Goal: Complete application form

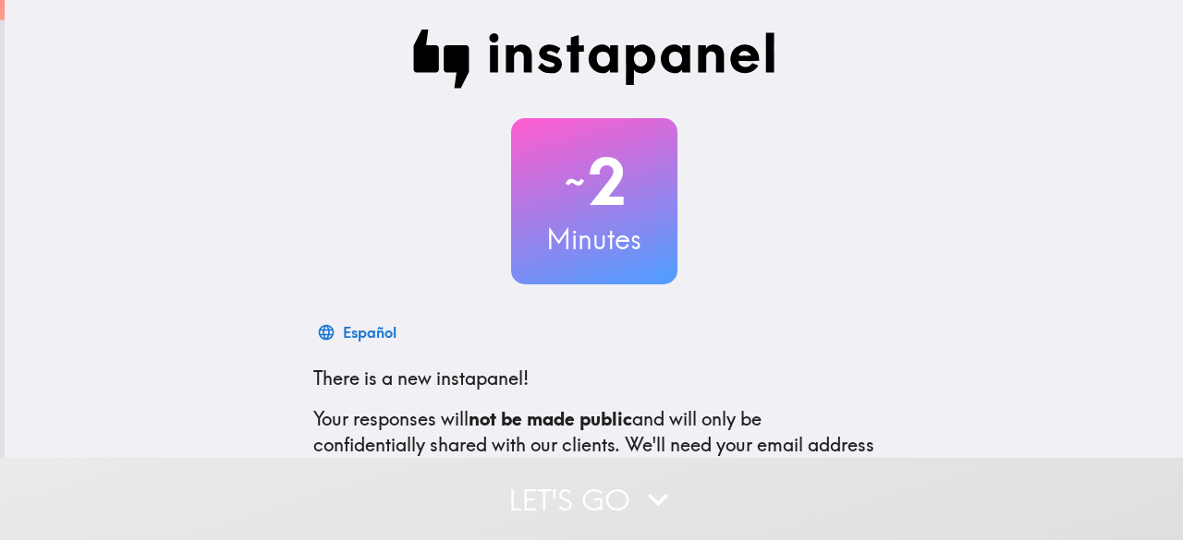
scroll to position [227, 0]
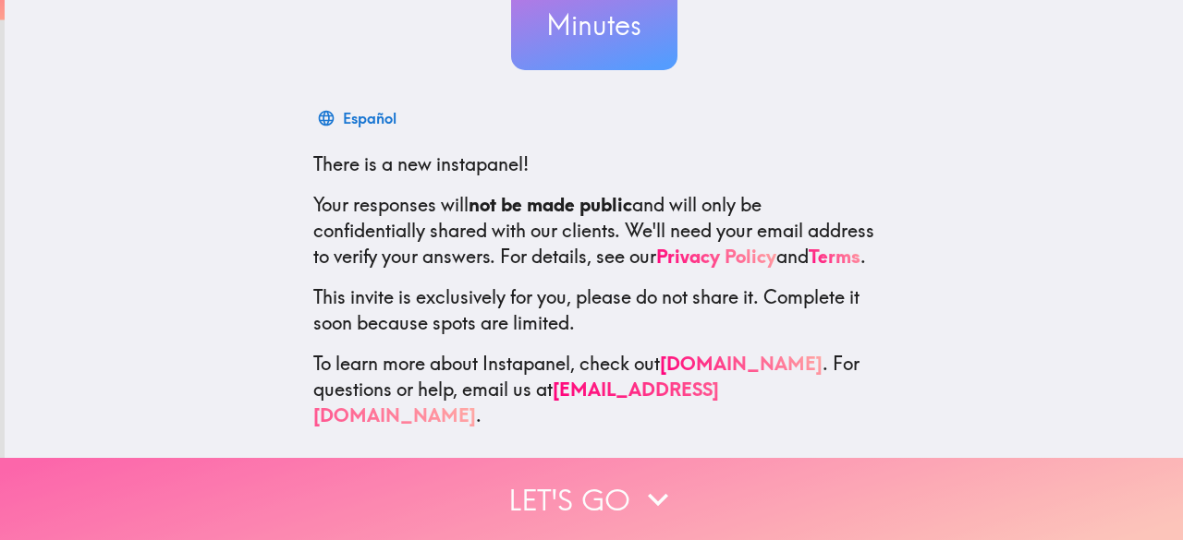
click at [573, 500] on button "Let's go" at bounding box center [591, 499] width 1183 height 82
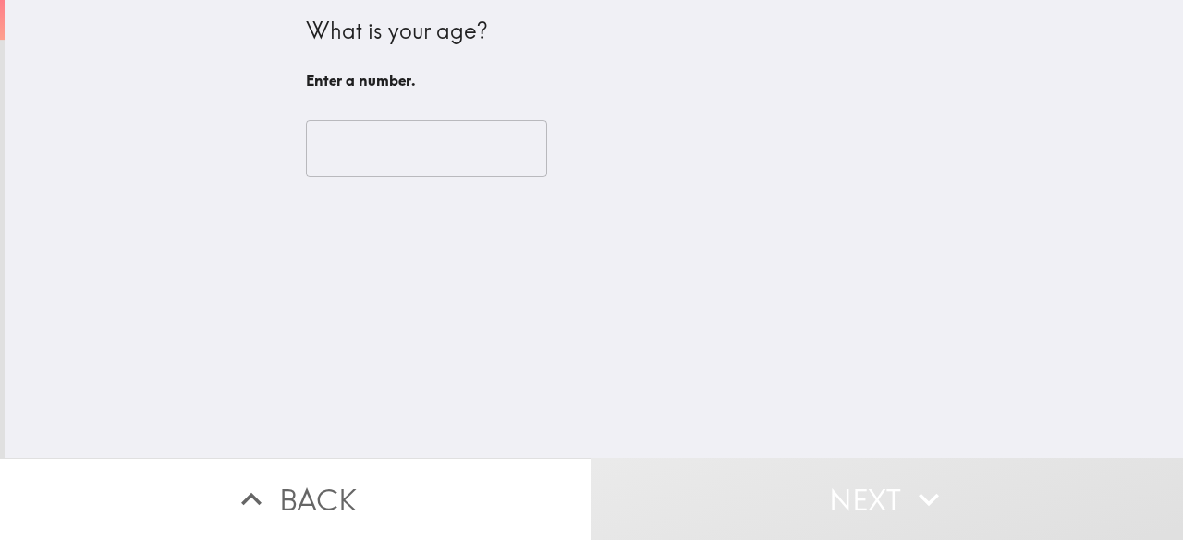
scroll to position [0, 0]
click at [427, 164] on input "number" at bounding box center [426, 148] width 241 height 57
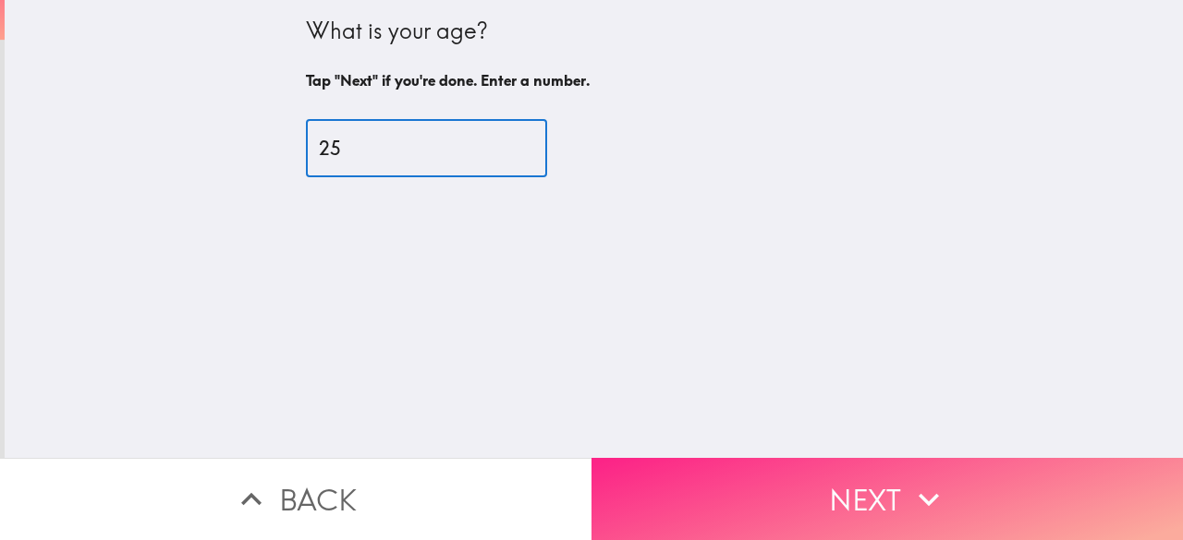
type input "25"
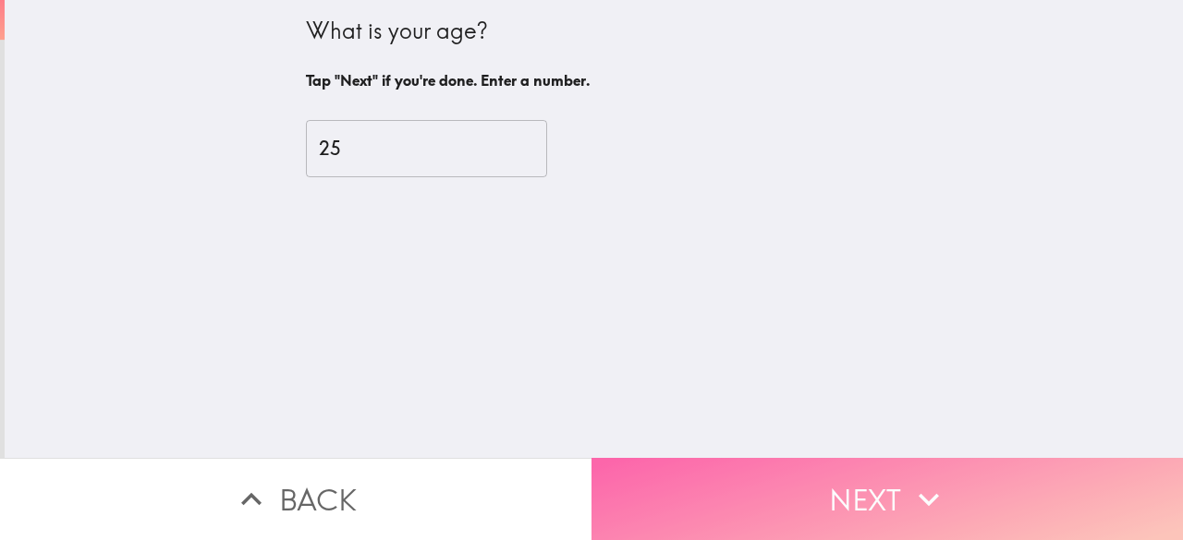
click at [722, 471] on button "Next" at bounding box center [886, 499] width 591 height 82
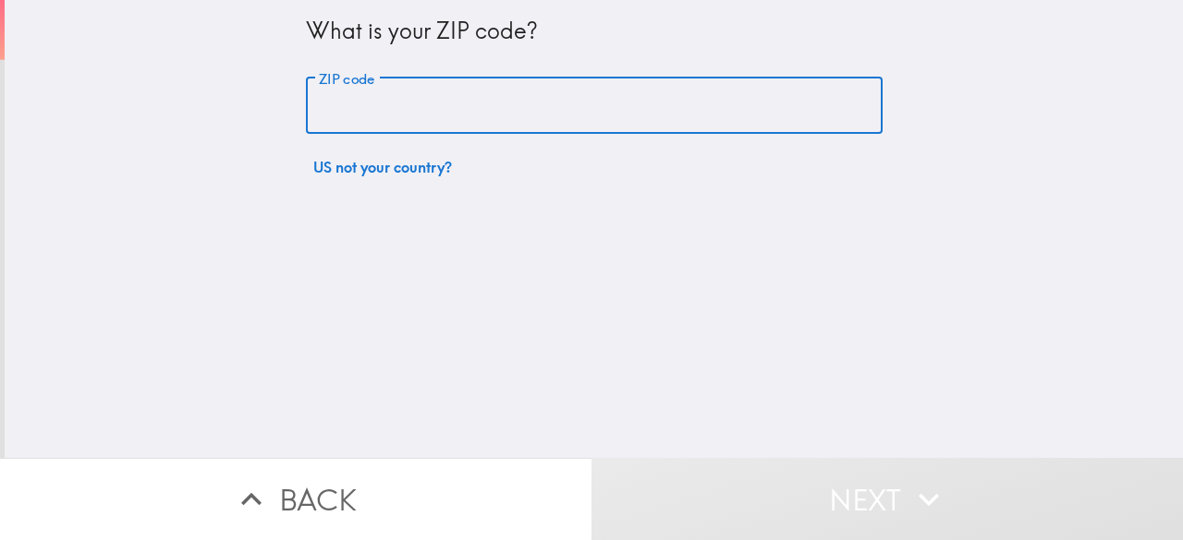
click at [418, 96] on input "ZIP code" at bounding box center [594, 106] width 577 height 57
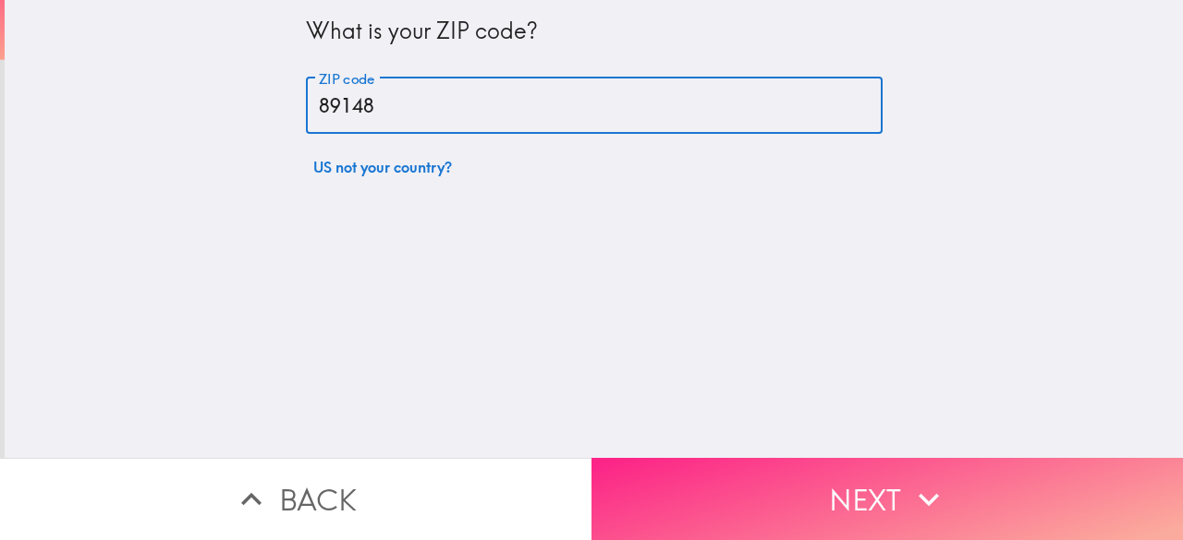
type input "89148"
click at [727, 492] on button "Next" at bounding box center [886, 499] width 591 height 82
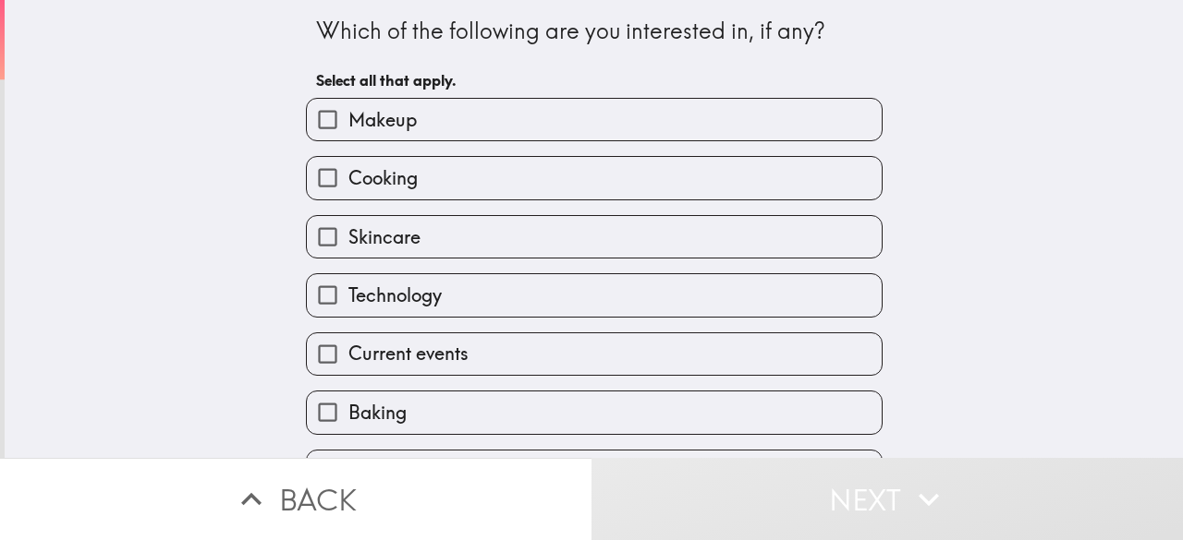
click at [382, 123] on span "Makeup" at bounding box center [382, 120] width 68 height 26
click at [348, 123] on input "Makeup" at bounding box center [328, 120] width 42 height 42
checkbox input "true"
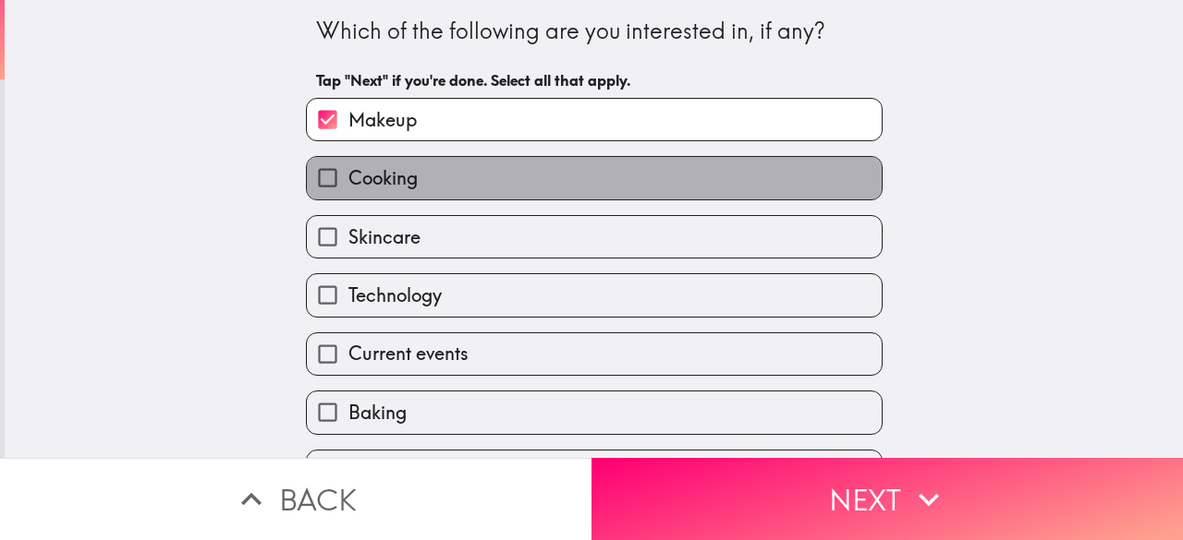
click at [366, 170] on span "Cooking" at bounding box center [382, 178] width 69 height 26
click at [348, 170] on input "Cooking" at bounding box center [328, 178] width 42 height 42
checkbox input "true"
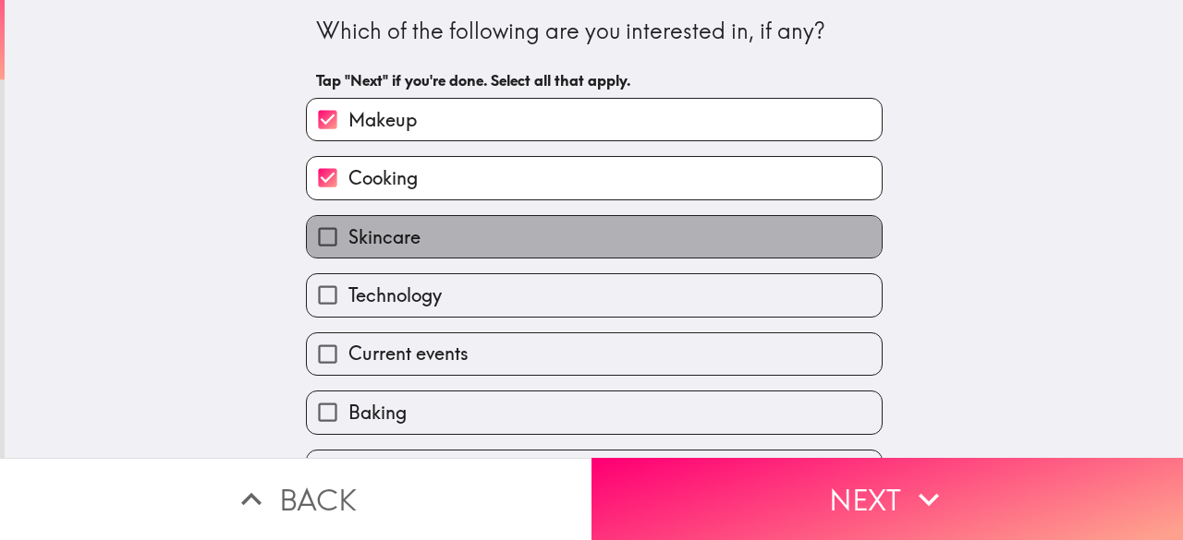
click at [357, 252] on label "Skincare" at bounding box center [594, 237] width 575 height 42
click at [348, 252] on input "Skincare" at bounding box center [328, 237] width 42 height 42
checkbox input "true"
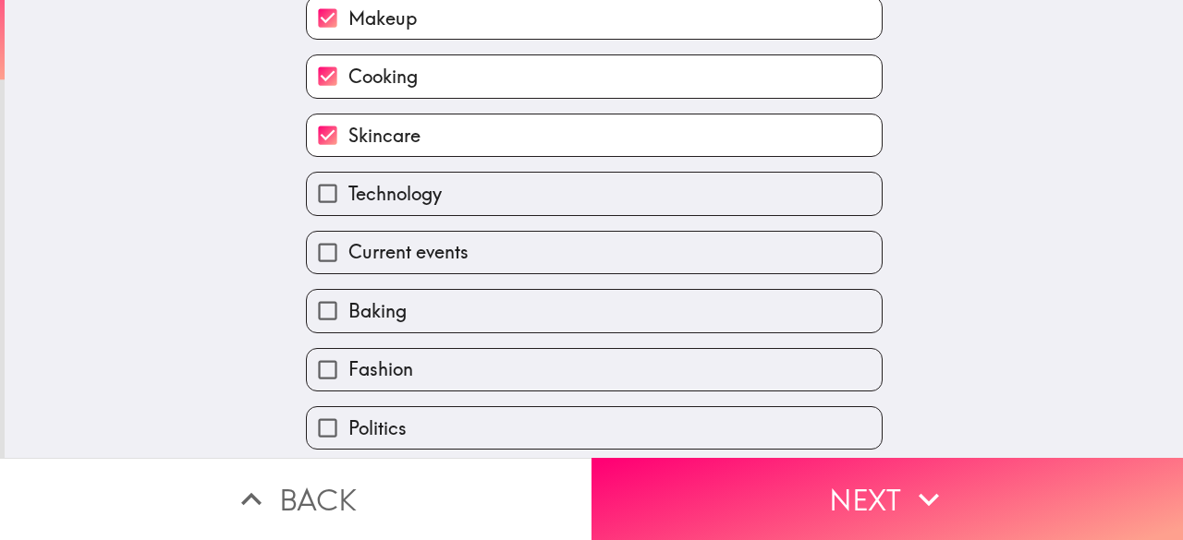
scroll to position [171, 0]
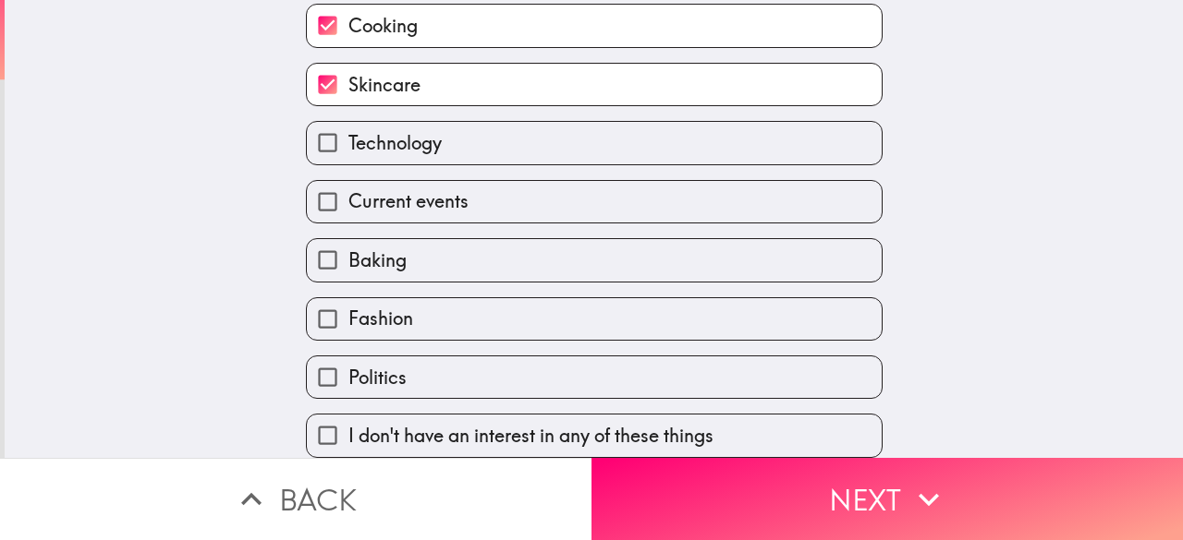
click at [370, 248] on span "Baking" at bounding box center [377, 261] width 58 height 26
click at [348, 239] on input "Baking" at bounding box center [328, 260] width 42 height 42
checkbox input "true"
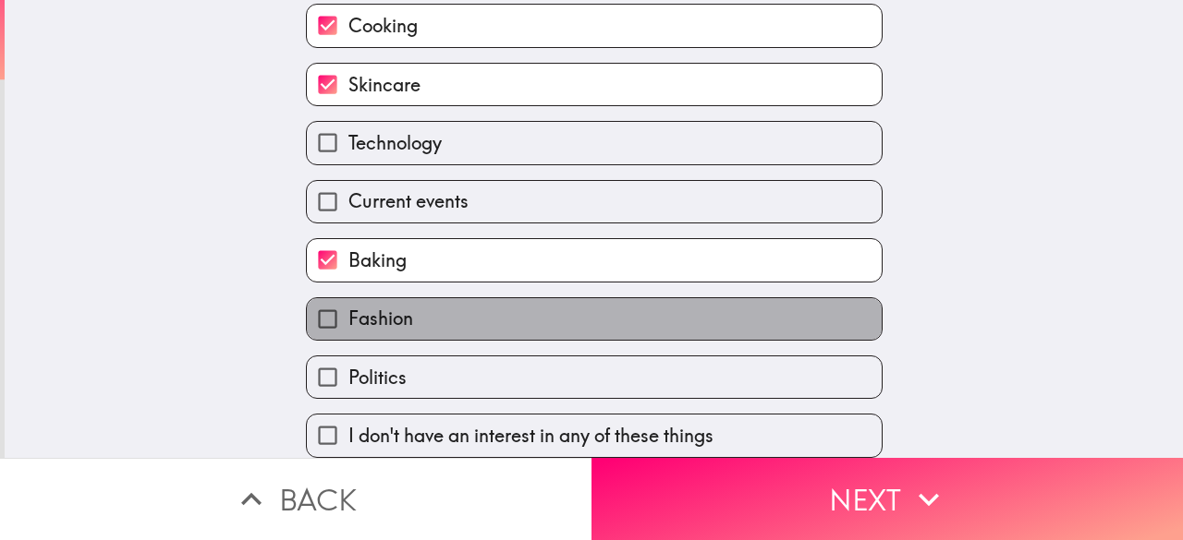
click at [360, 306] on span "Fashion" at bounding box center [380, 319] width 65 height 26
click at [348, 298] on input "Fashion" at bounding box center [328, 319] width 42 height 42
checkbox input "true"
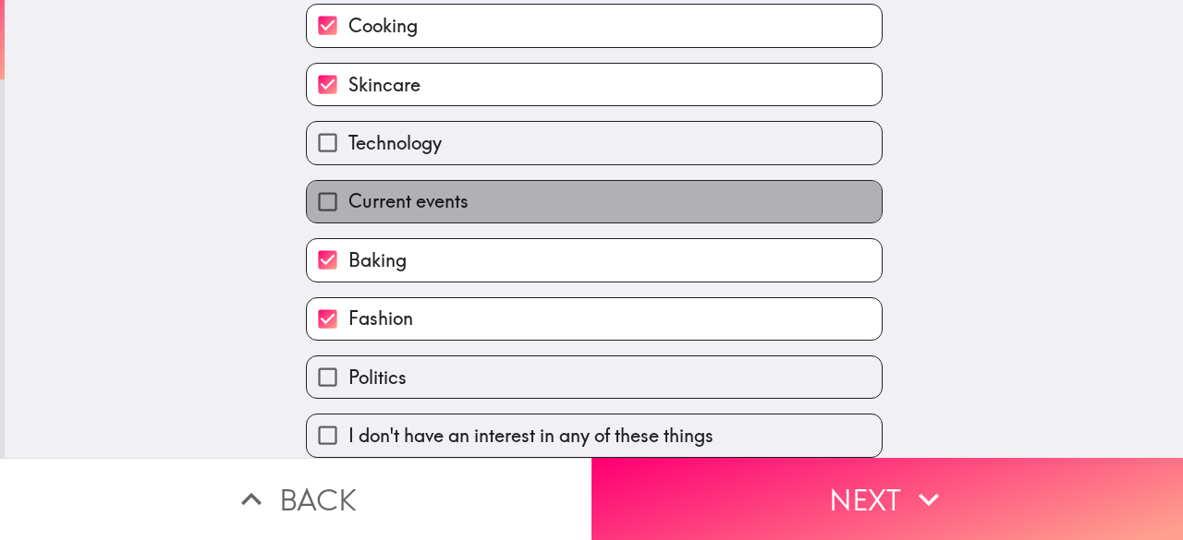
click at [494, 193] on label "Current events" at bounding box center [594, 202] width 575 height 42
click at [348, 193] on input "Current events" at bounding box center [328, 202] width 42 height 42
checkbox input "true"
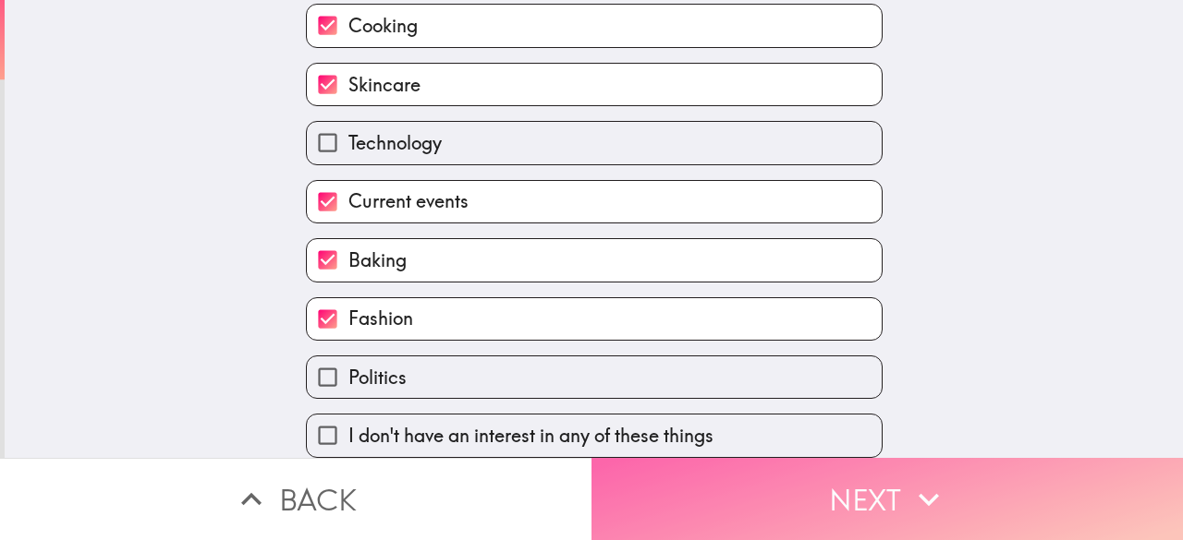
click at [711, 479] on button "Next" at bounding box center [886, 499] width 591 height 82
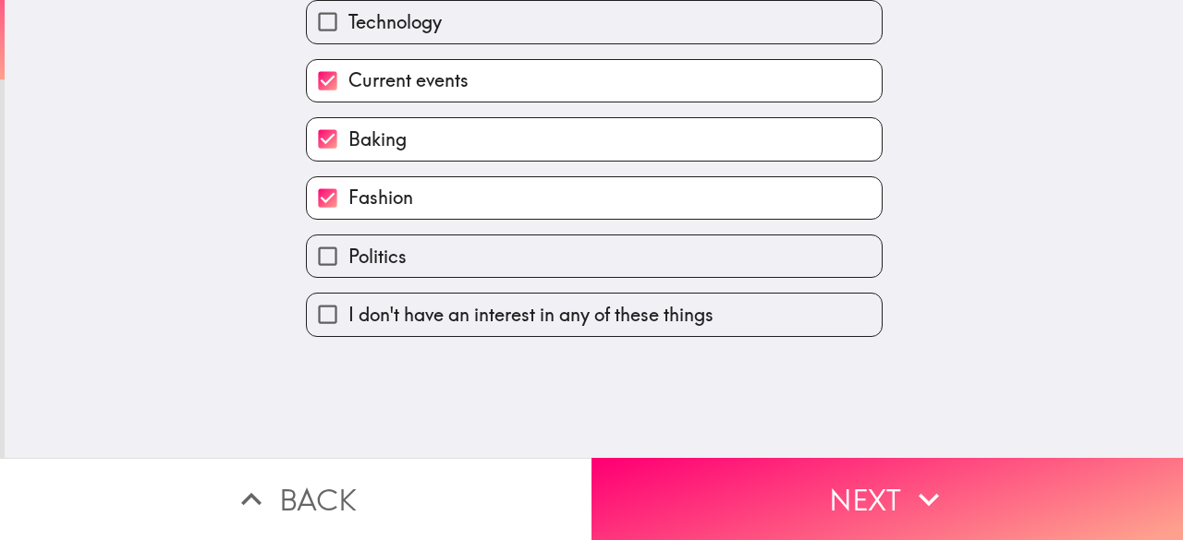
scroll to position [9, 0]
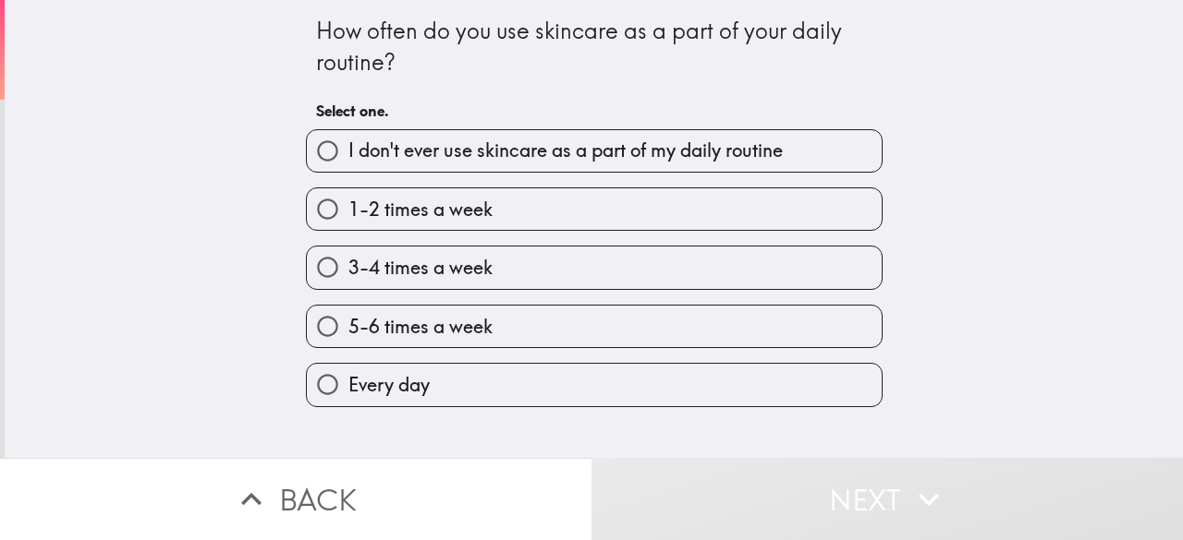
click at [431, 267] on span "3-4 times a week" at bounding box center [420, 268] width 144 height 26
click at [348, 267] on input "3-4 times a week" at bounding box center [328, 268] width 42 height 42
radio input "true"
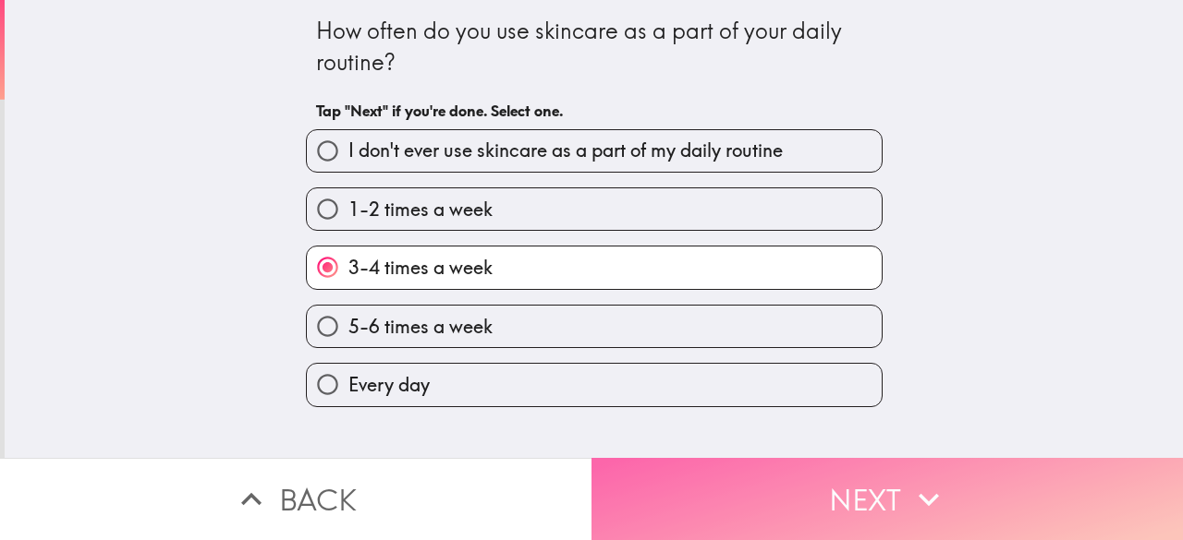
click at [735, 470] on button "Next" at bounding box center [886, 499] width 591 height 82
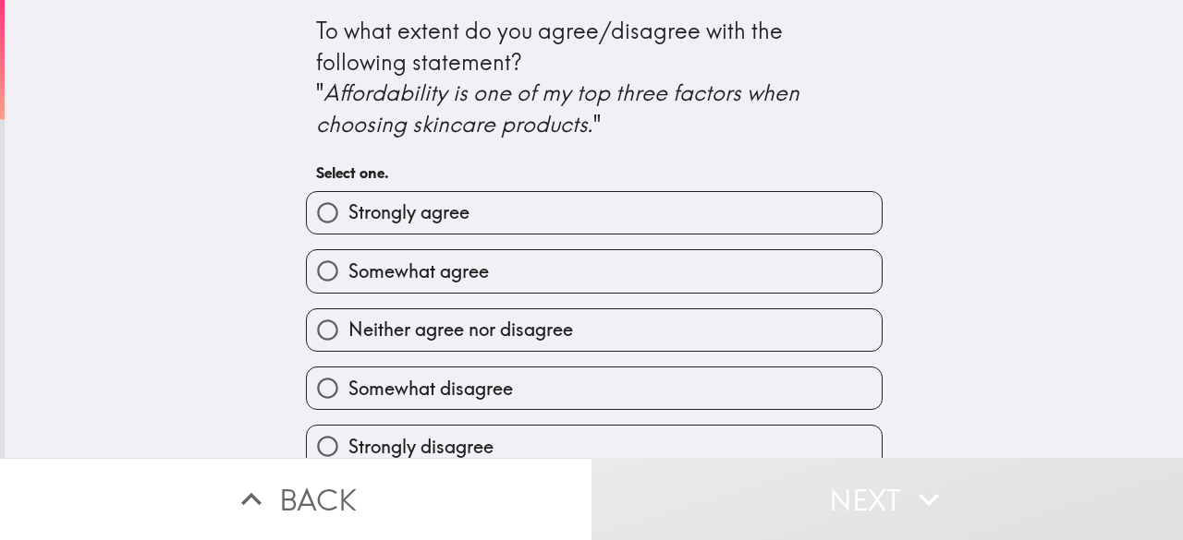
scroll to position [28, 0]
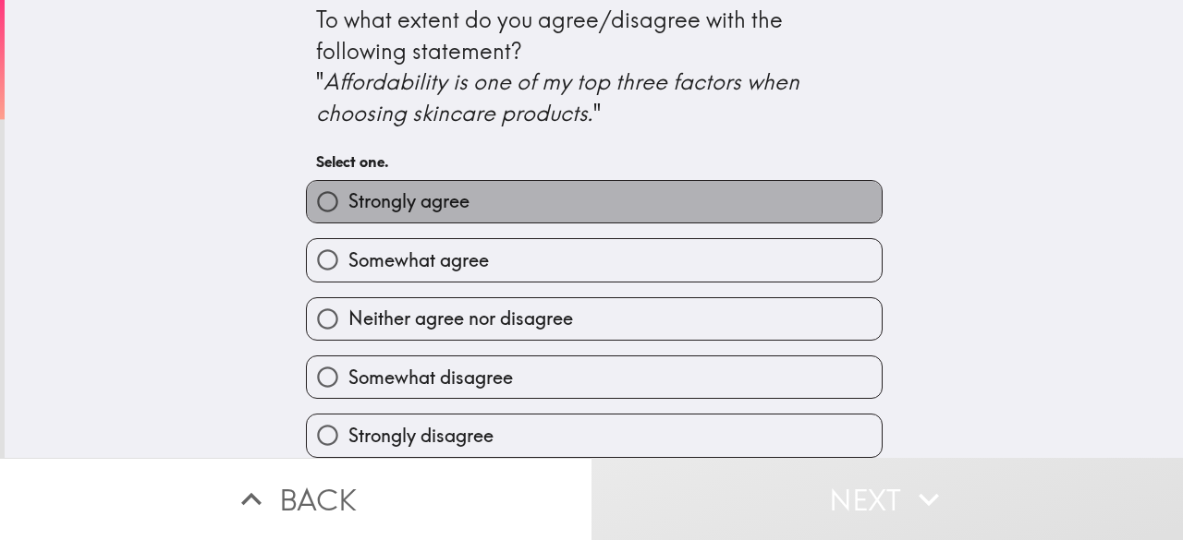
click at [447, 181] on label "Strongly agree" at bounding box center [594, 202] width 575 height 42
click at [348, 181] on input "Strongly agree" at bounding box center [328, 202] width 42 height 42
radio input "true"
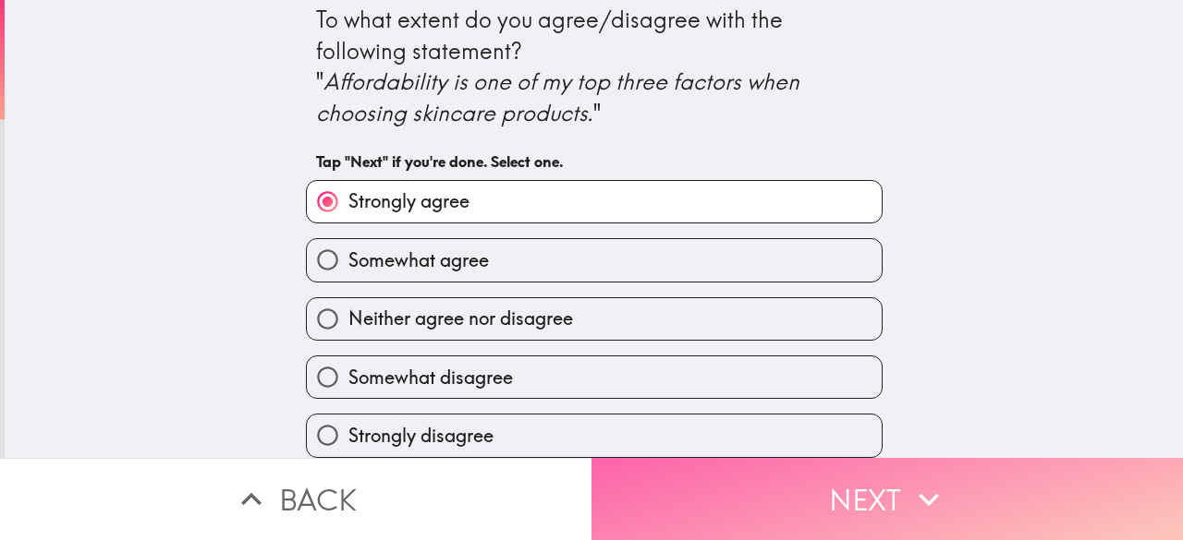
click at [737, 489] on button "Next" at bounding box center [886, 499] width 591 height 82
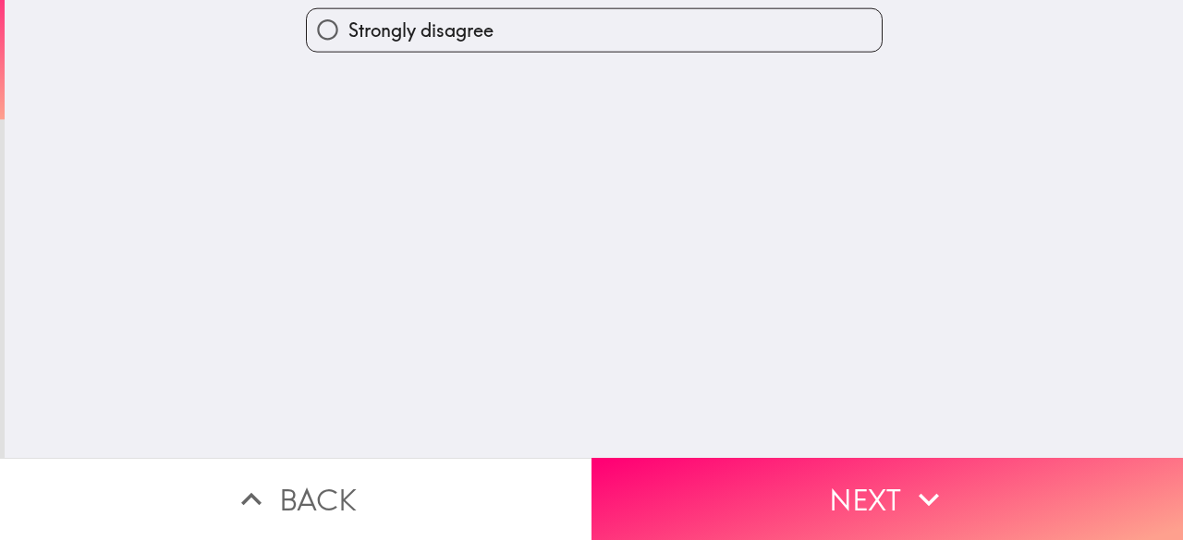
scroll to position [0, 0]
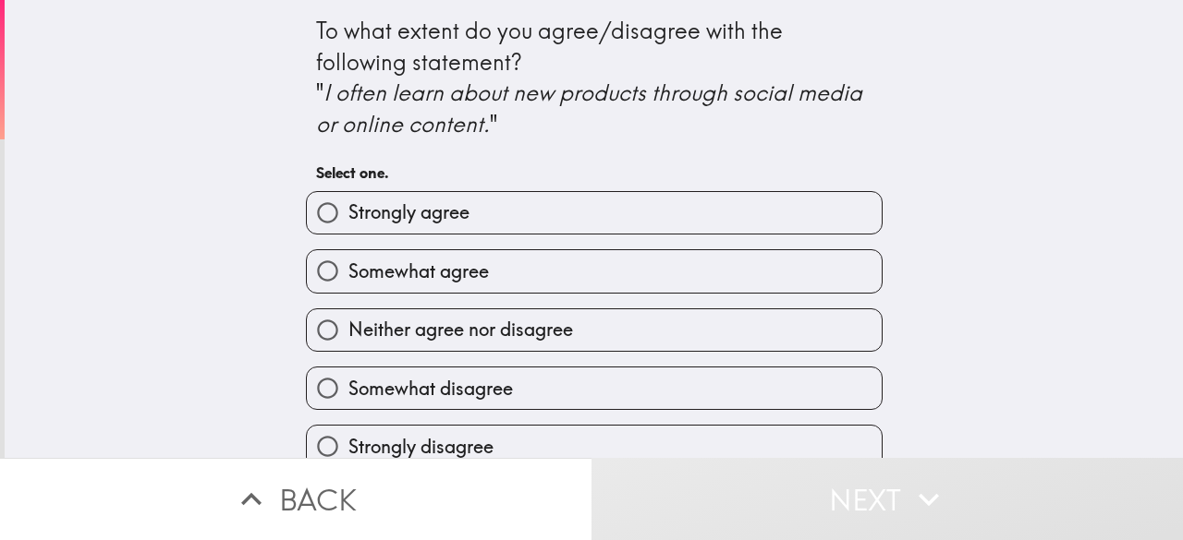
scroll to position [28, 0]
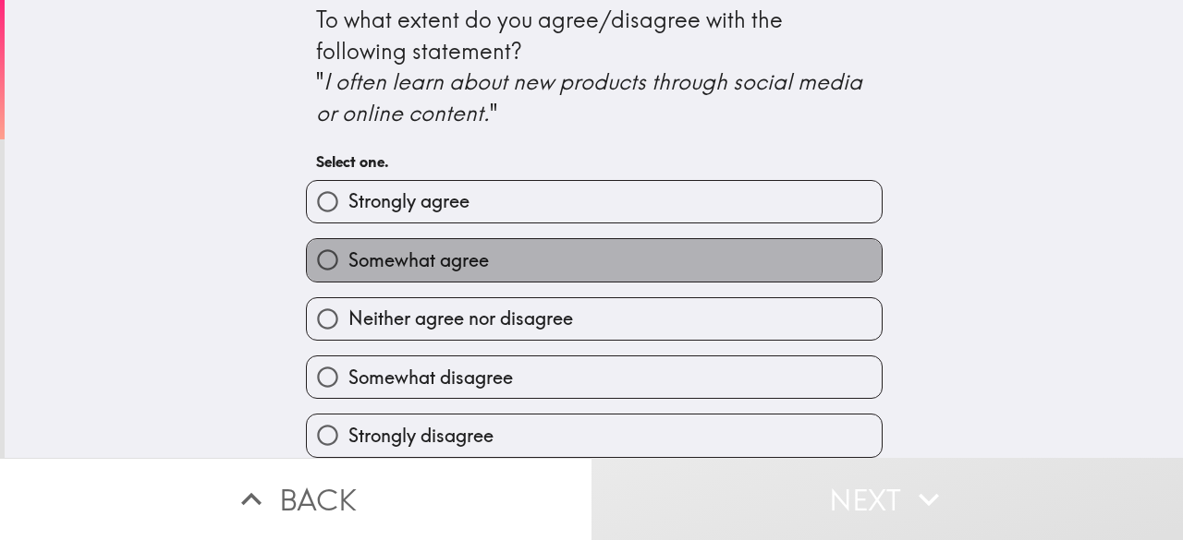
click at [466, 248] on span "Somewhat agree" at bounding box center [418, 261] width 140 height 26
click at [348, 243] on input "Somewhat agree" at bounding box center [328, 260] width 42 height 42
radio input "true"
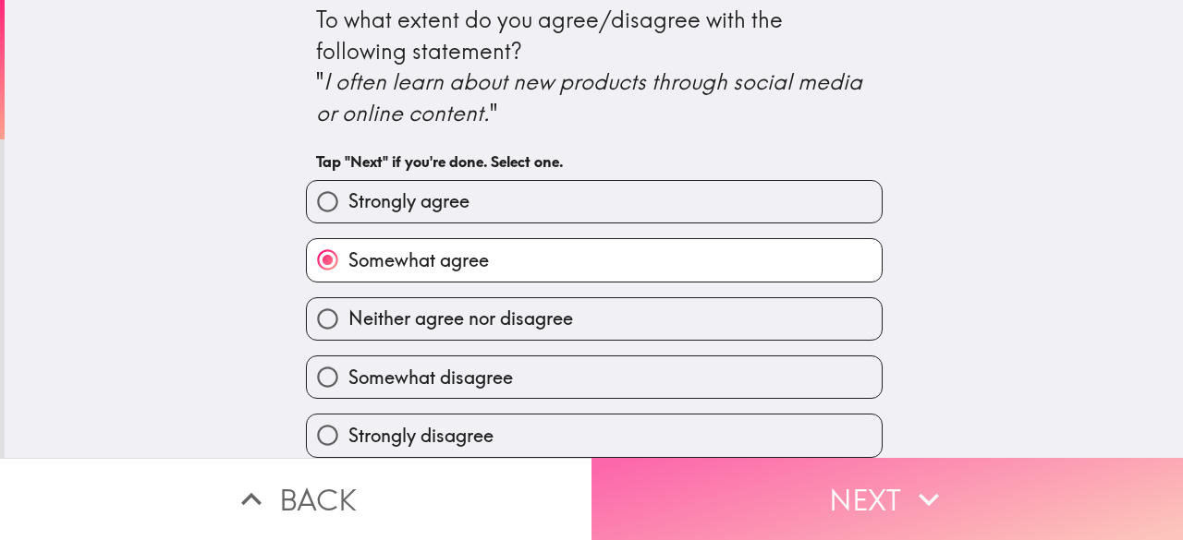
click at [743, 475] on button "Next" at bounding box center [886, 499] width 591 height 82
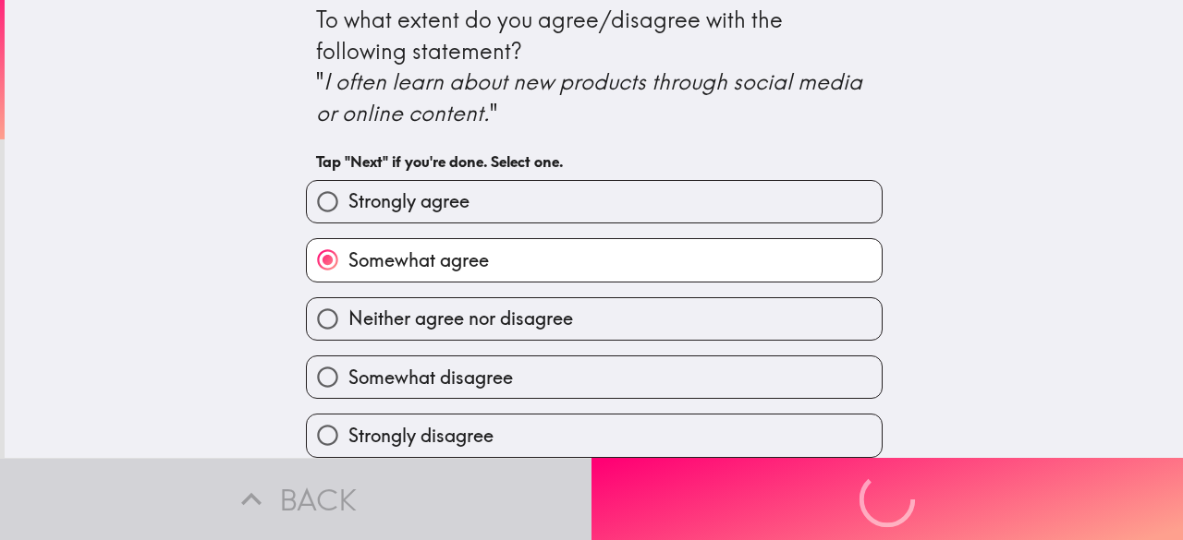
scroll to position [0, 0]
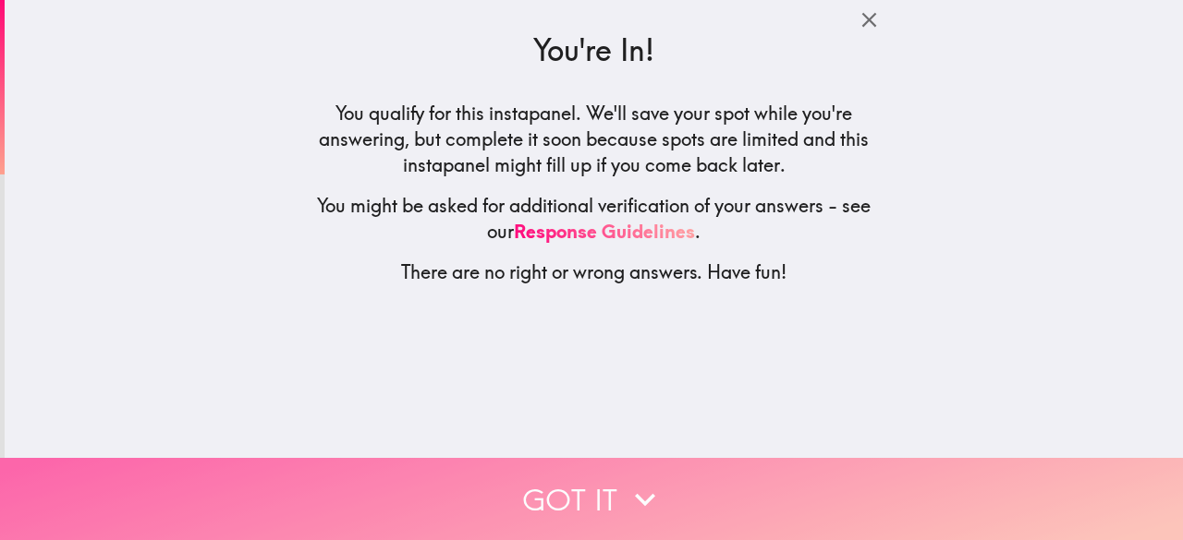
click at [591, 478] on button "Got it" at bounding box center [591, 499] width 1183 height 82
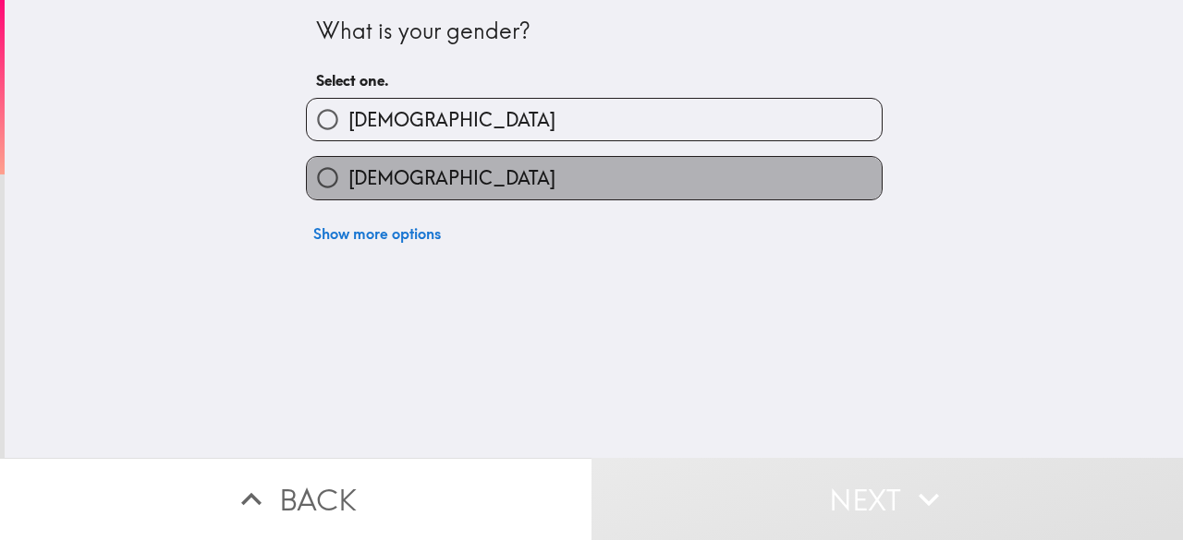
click at [454, 162] on label "[DEMOGRAPHIC_DATA]" at bounding box center [594, 178] width 575 height 42
click at [348, 162] on input "[DEMOGRAPHIC_DATA]" at bounding box center [328, 178] width 42 height 42
radio input "true"
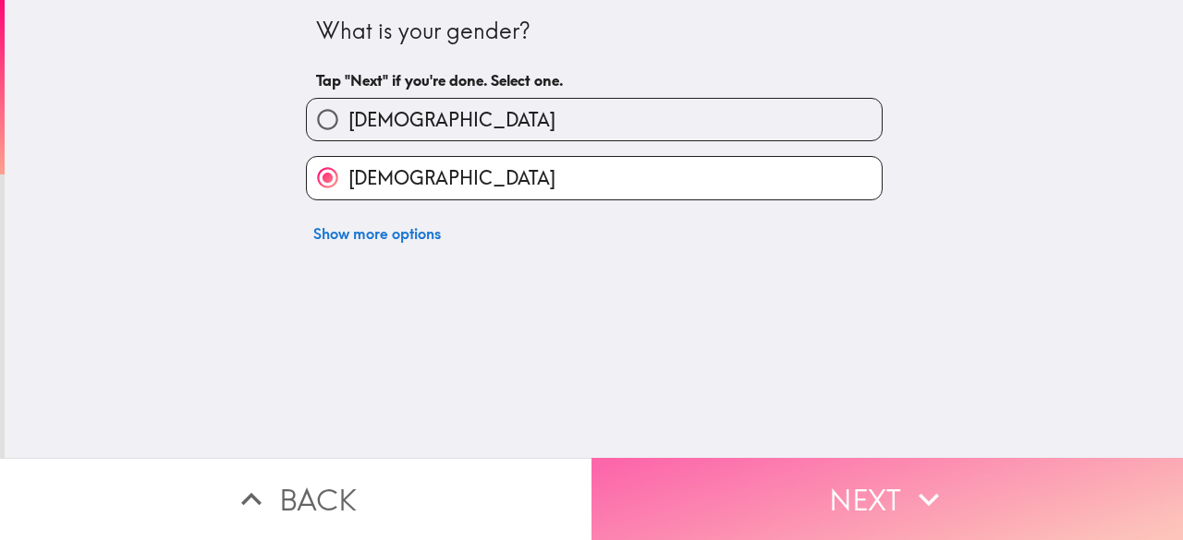
click at [674, 476] on button "Next" at bounding box center [886, 499] width 591 height 82
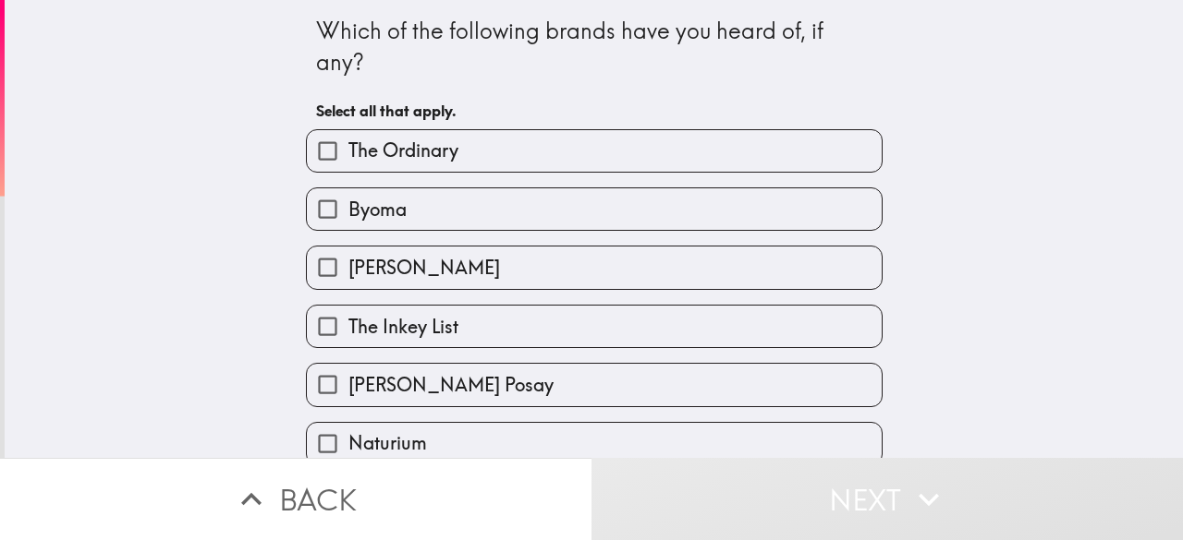
click at [386, 140] on span "The Ordinary" at bounding box center [403, 151] width 110 height 26
click at [348, 140] on input "The Ordinary" at bounding box center [328, 151] width 42 height 42
checkbox input "true"
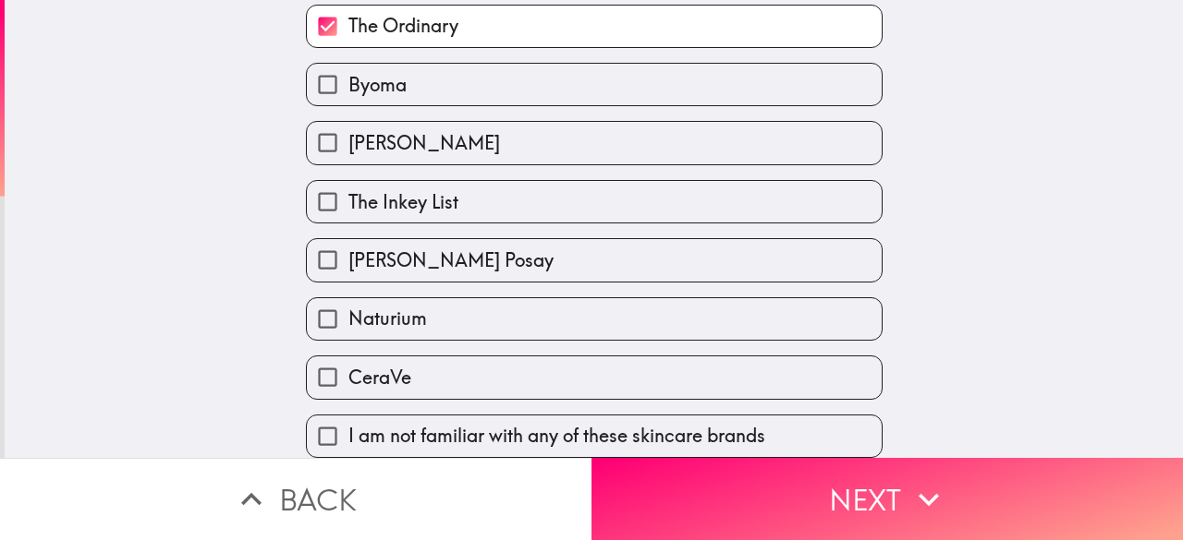
scroll to position [143, 0]
click at [389, 254] on span "[PERSON_NAME] Posay" at bounding box center [450, 261] width 205 height 26
click at [348, 254] on input "[PERSON_NAME] Posay" at bounding box center [328, 260] width 42 height 42
checkbox input "true"
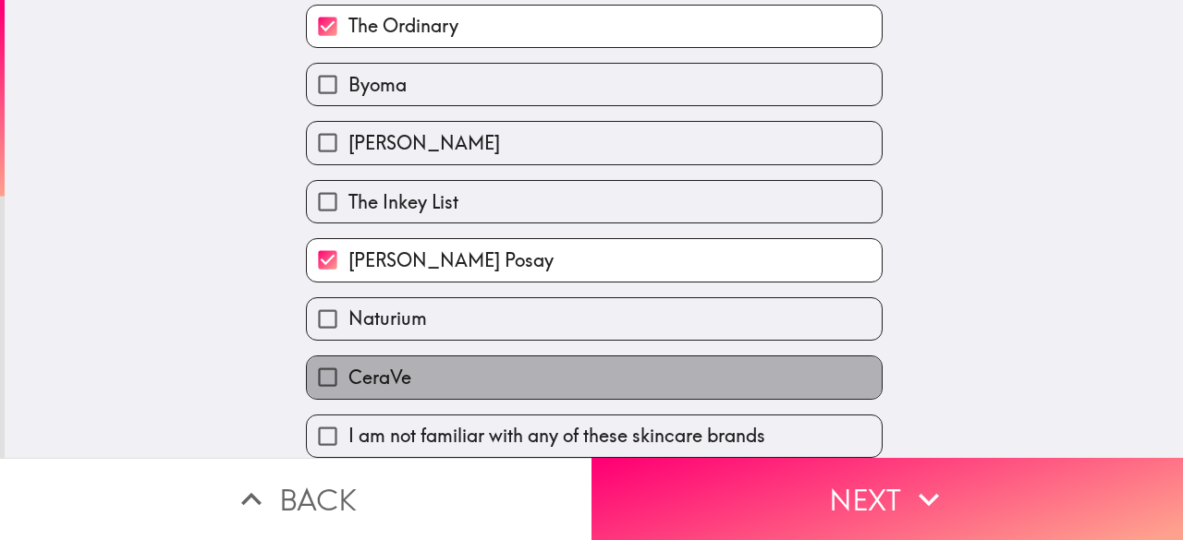
click at [356, 374] on span "CeraVe" at bounding box center [379, 378] width 63 height 26
click at [348, 374] on input "CeraVe" at bounding box center [328, 378] width 42 height 42
checkbox input "true"
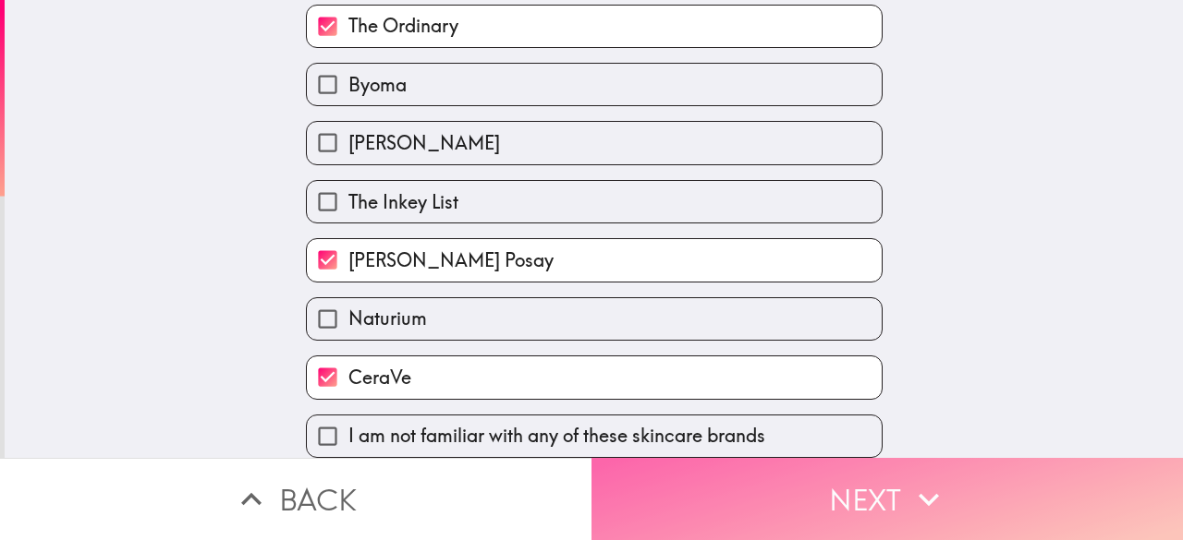
click at [687, 504] on button "Next" at bounding box center [886, 499] width 591 height 82
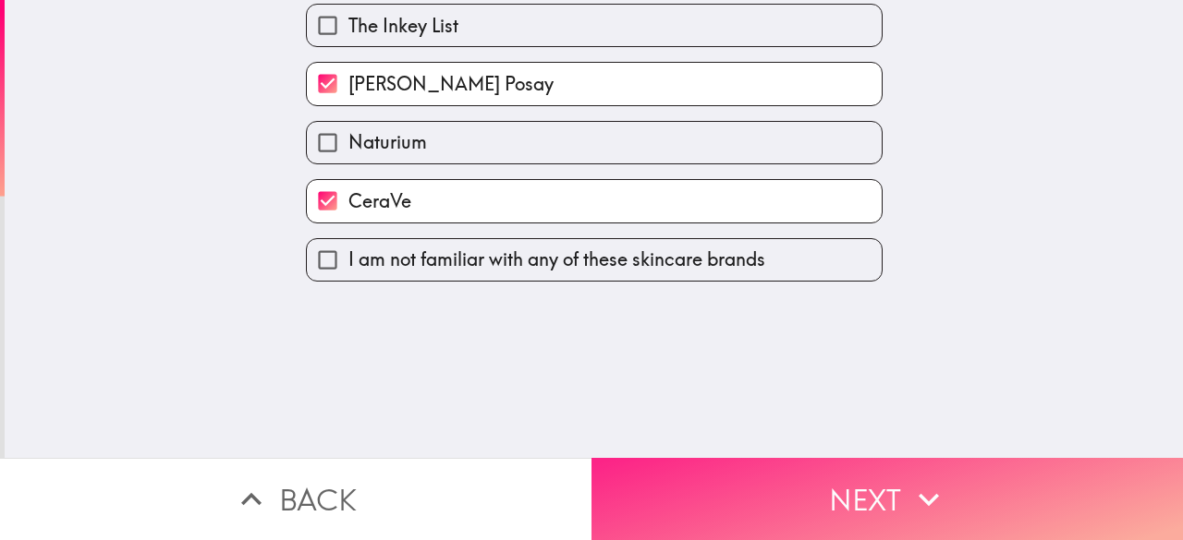
scroll to position [0, 0]
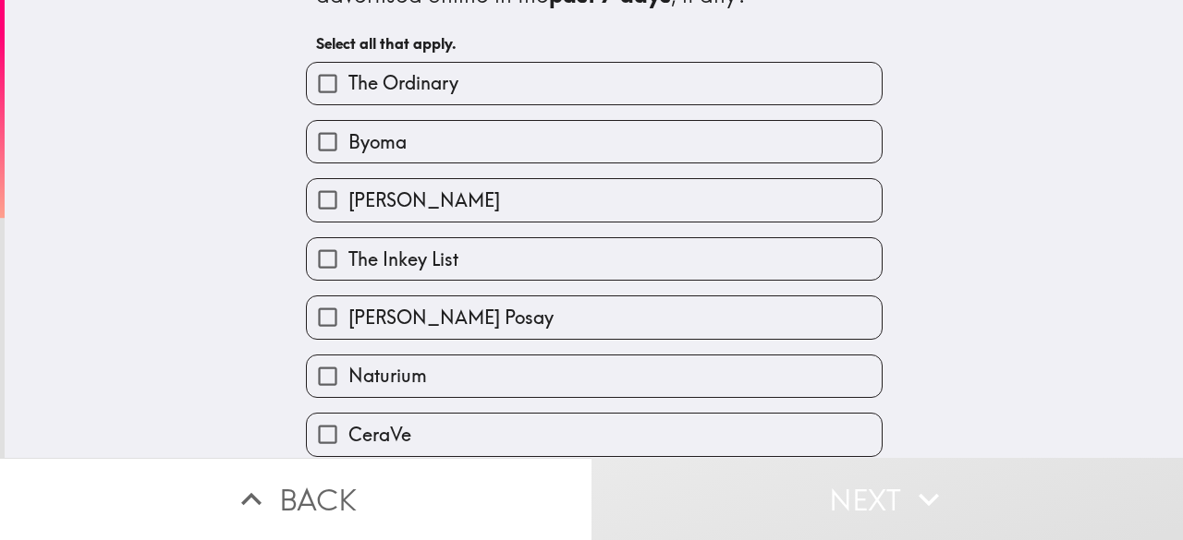
scroll to position [152, 0]
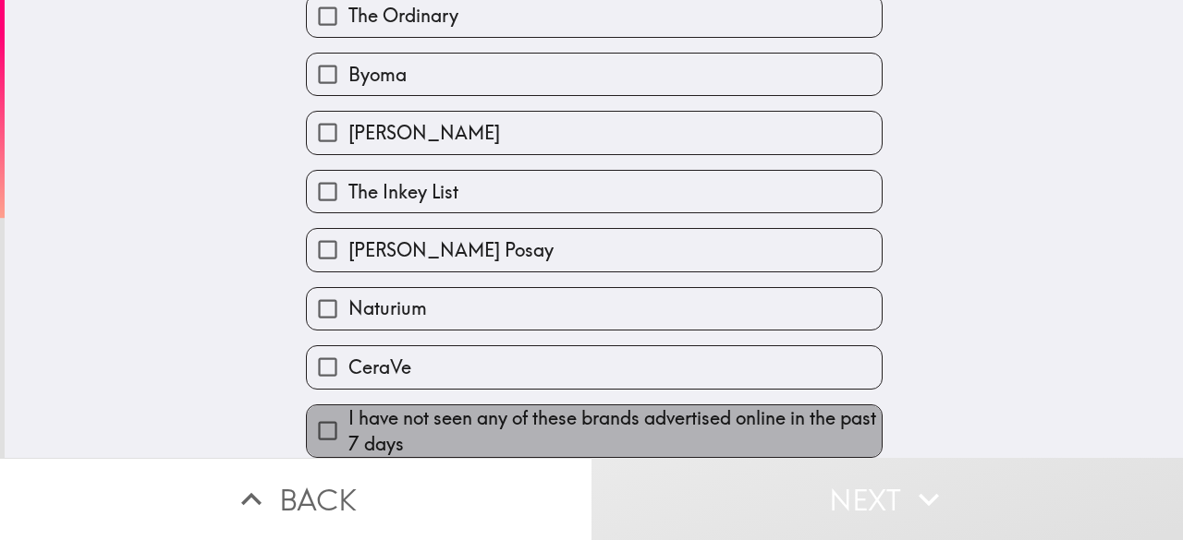
click at [400, 406] on span "I have not seen any of these brands advertised online in the past 7 days" at bounding box center [614, 432] width 533 height 52
click at [348, 410] on input "I have not seen any of these brands advertised online in the past 7 days" at bounding box center [328, 431] width 42 height 42
checkbox input "true"
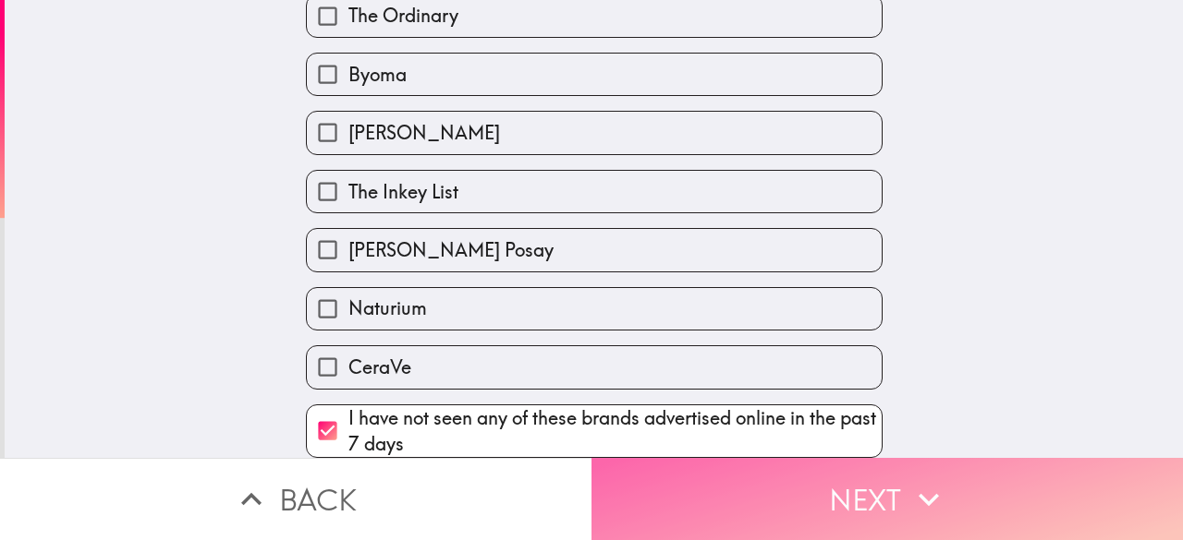
click at [656, 476] on button "Next" at bounding box center [886, 499] width 591 height 82
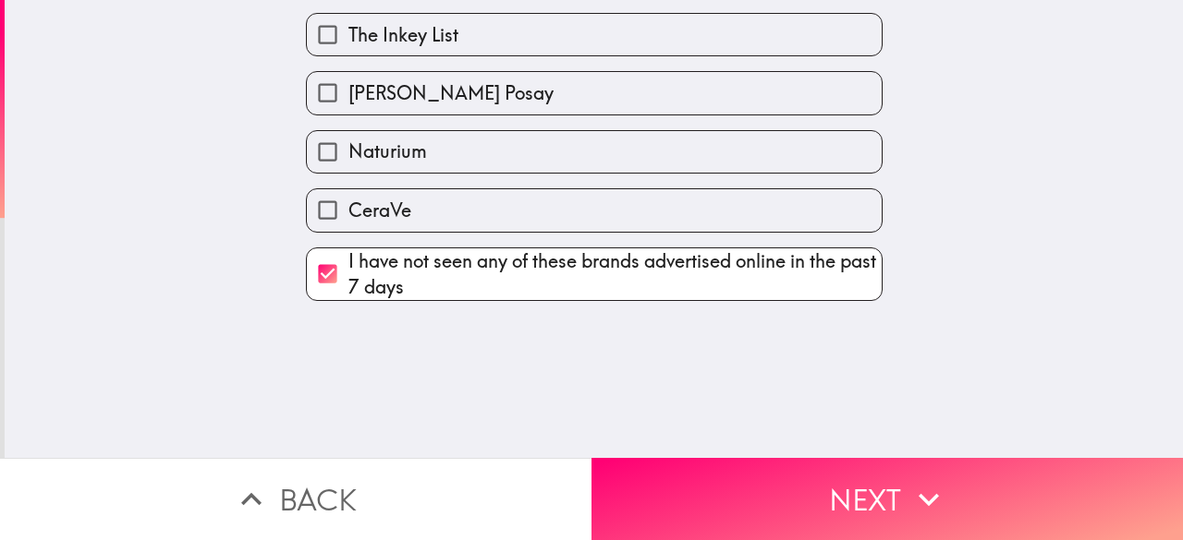
scroll to position [0, 0]
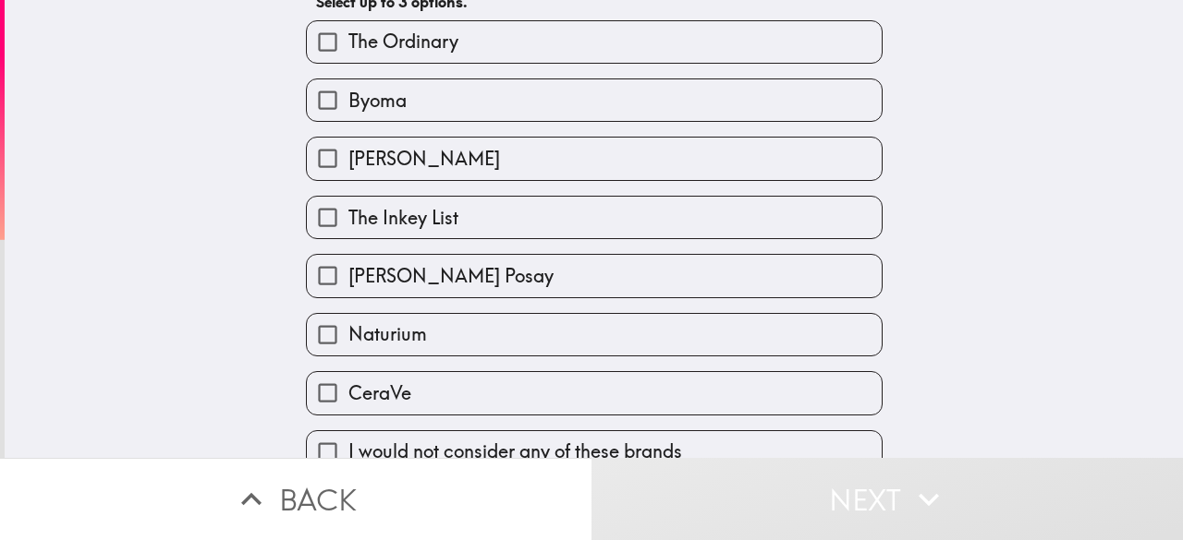
scroll to position [143, 0]
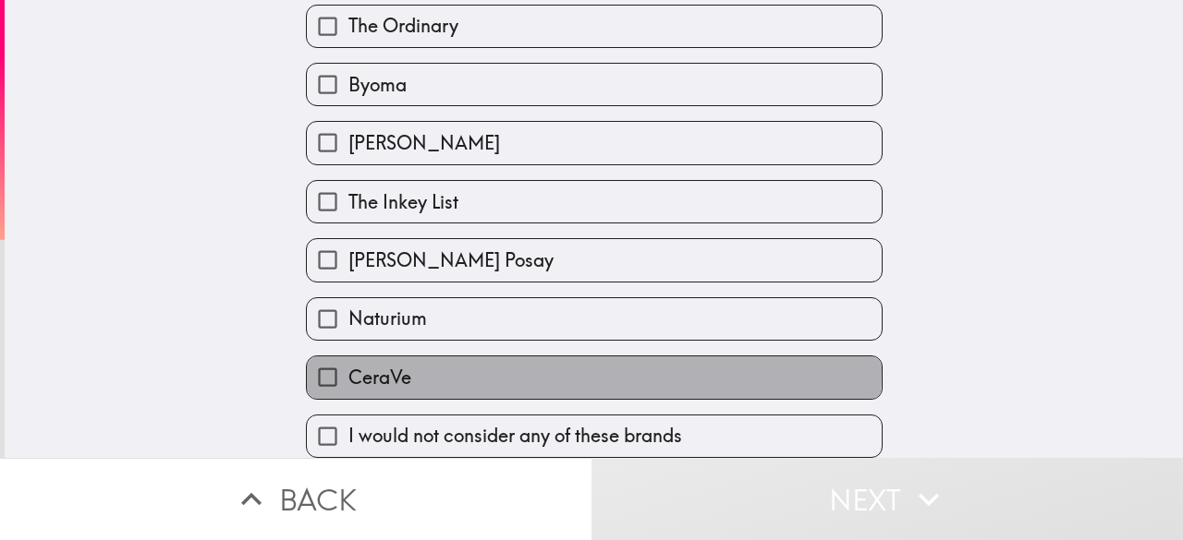
click at [381, 365] on span "CeraVe" at bounding box center [379, 378] width 63 height 26
click at [348, 357] on input "CeraVe" at bounding box center [328, 378] width 42 height 42
checkbox input "true"
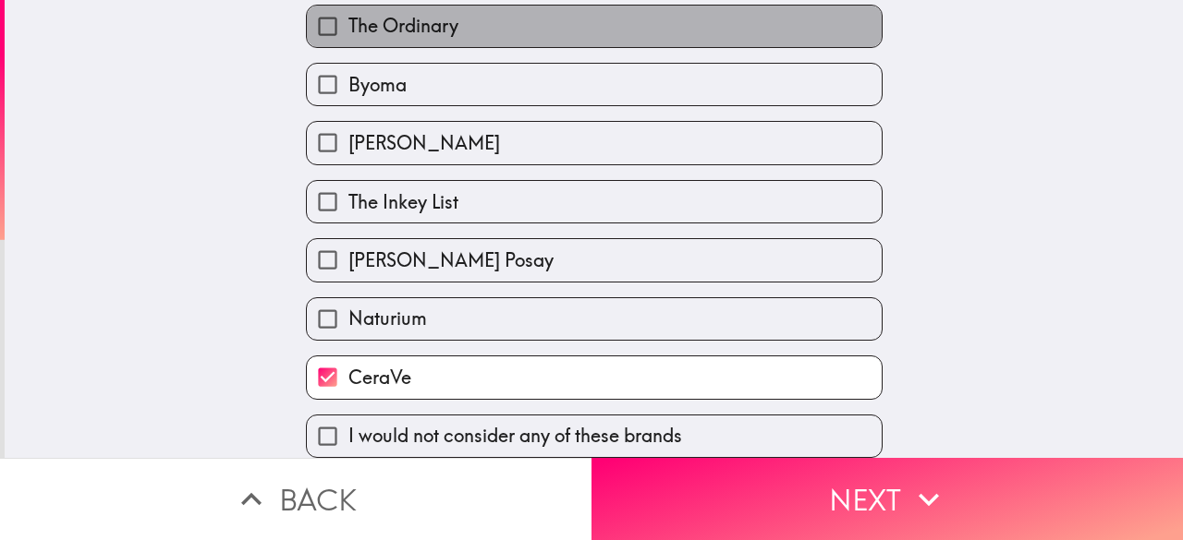
click at [442, 20] on label "The Ordinary" at bounding box center [594, 27] width 575 height 42
click at [348, 20] on input "The Ordinary" at bounding box center [328, 27] width 42 height 42
checkbox input "true"
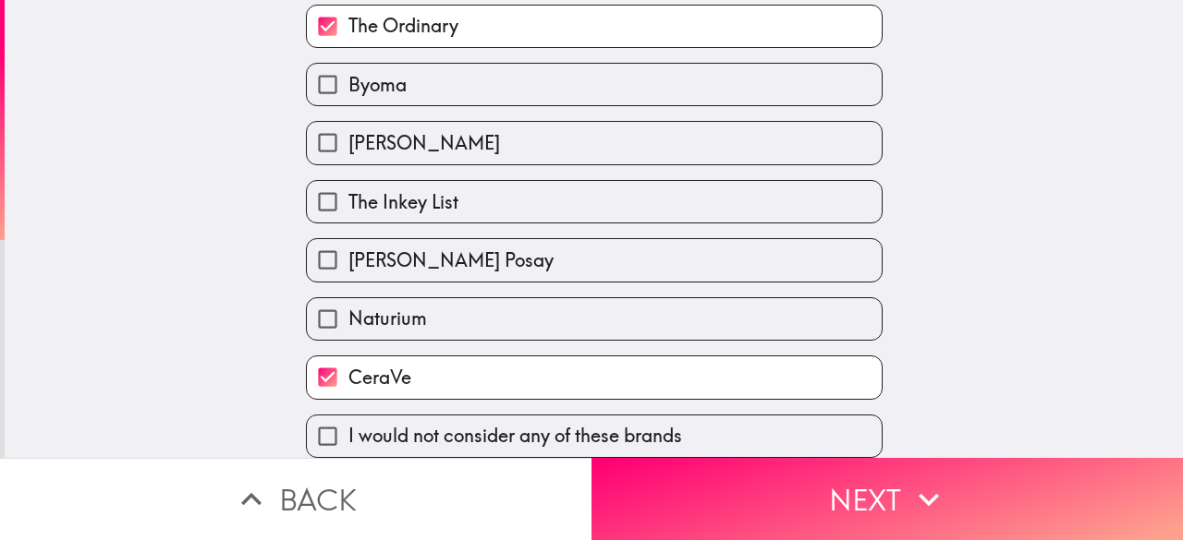
scroll to position [129, 0]
click at [423, 250] on span "[PERSON_NAME] Posay" at bounding box center [450, 261] width 205 height 26
click at [348, 250] on input "[PERSON_NAME] Posay" at bounding box center [328, 260] width 42 height 42
checkbox input "true"
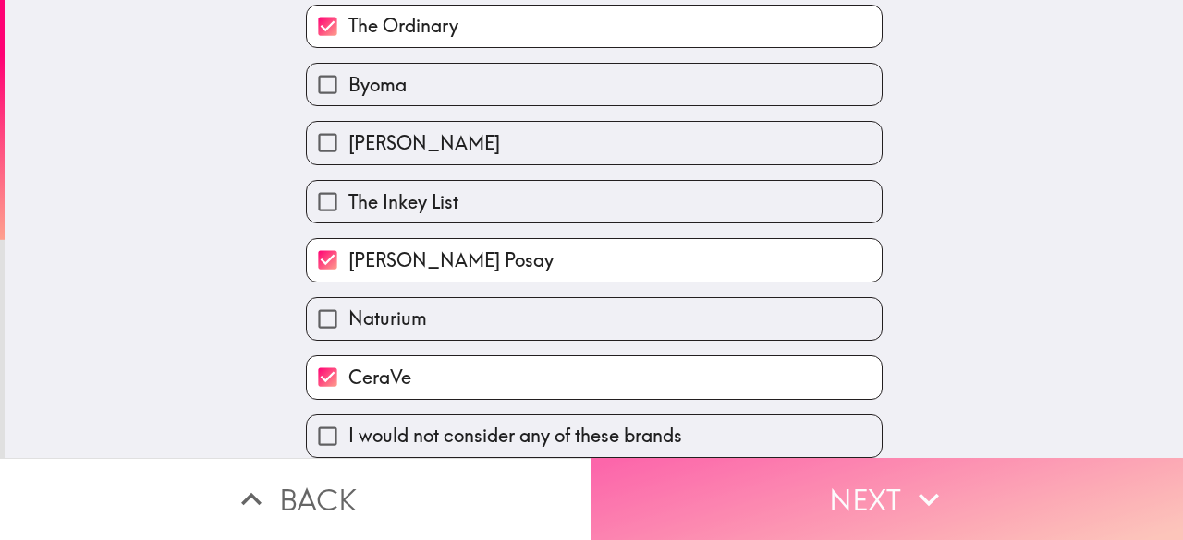
click at [732, 490] on button "Next" at bounding box center [886, 499] width 591 height 82
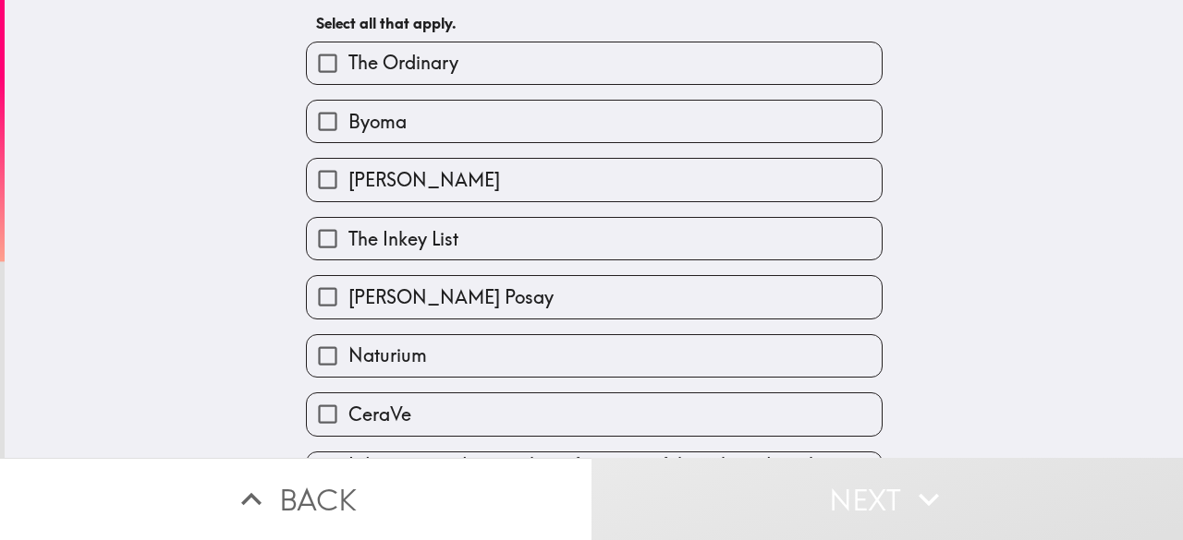
scroll to position [89, 0]
click at [464, 56] on label "The Ordinary" at bounding box center [594, 63] width 575 height 42
click at [348, 56] on input "The Ordinary" at bounding box center [328, 63] width 42 height 42
checkbox input "true"
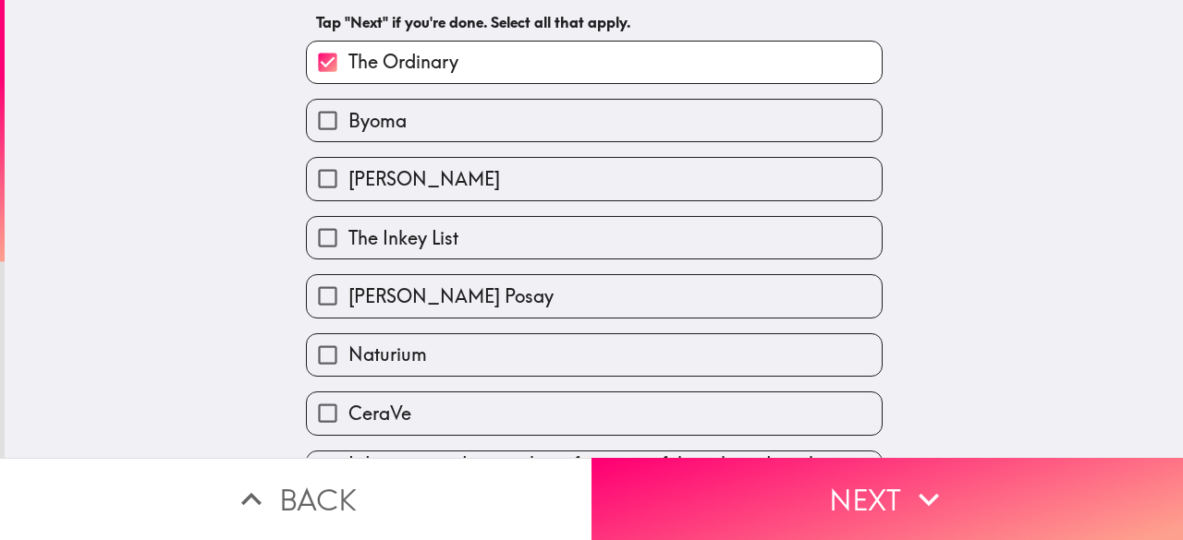
scroll to position [152, 0]
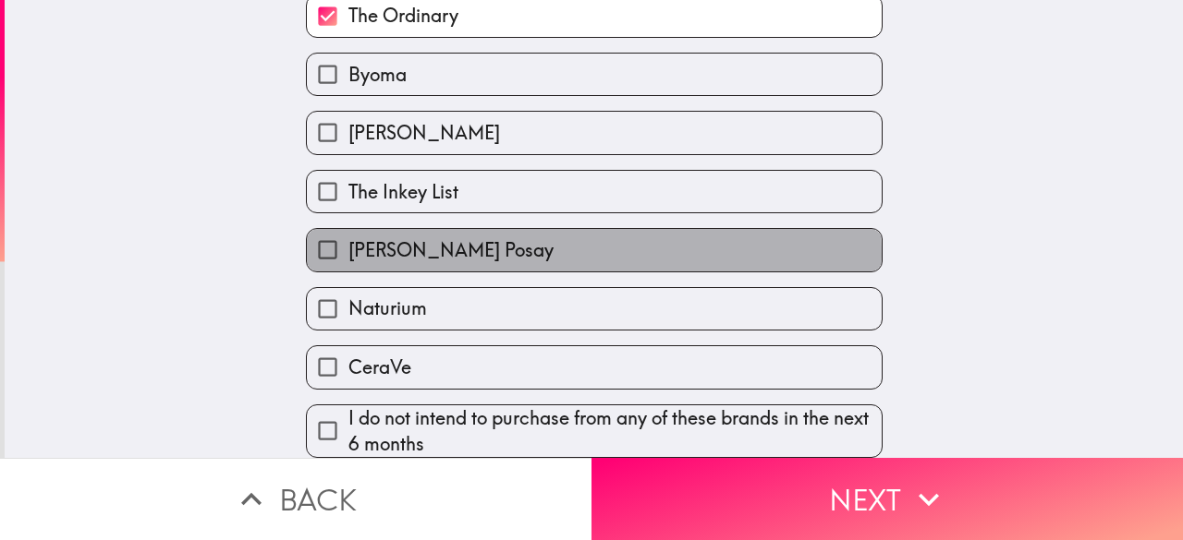
click at [404, 240] on span "[PERSON_NAME] Posay" at bounding box center [450, 250] width 205 height 26
click at [348, 240] on input "[PERSON_NAME] Posay" at bounding box center [328, 250] width 42 height 42
checkbox input "true"
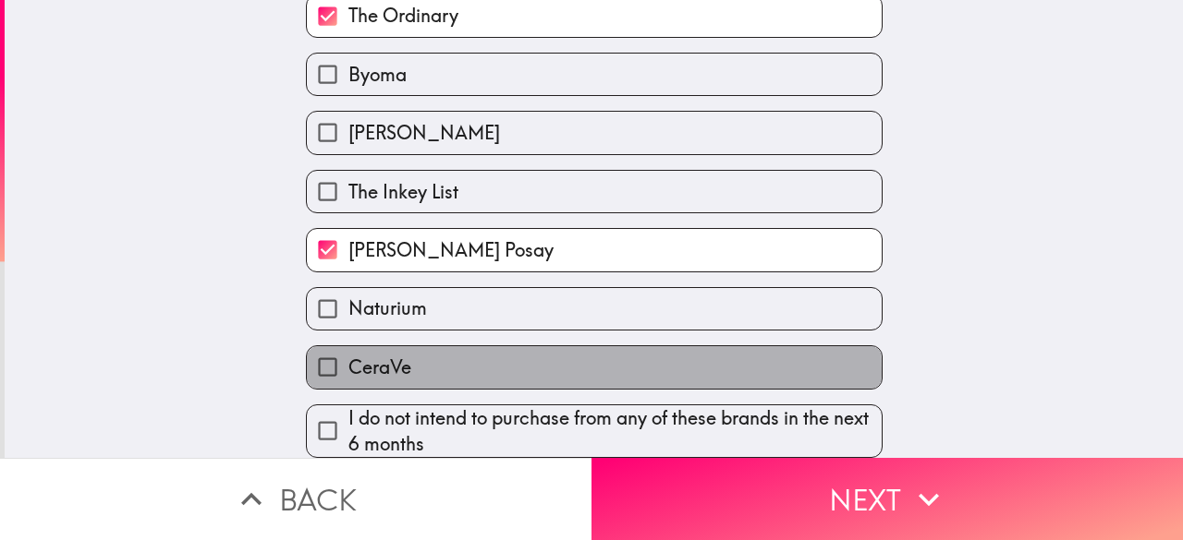
click at [371, 359] on span "CeraVe" at bounding box center [379, 368] width 63 height 26
click at [348, 359] on input "CeraVe" at bounding box center [328, 367] width 42 height 42
checkbox input "true"
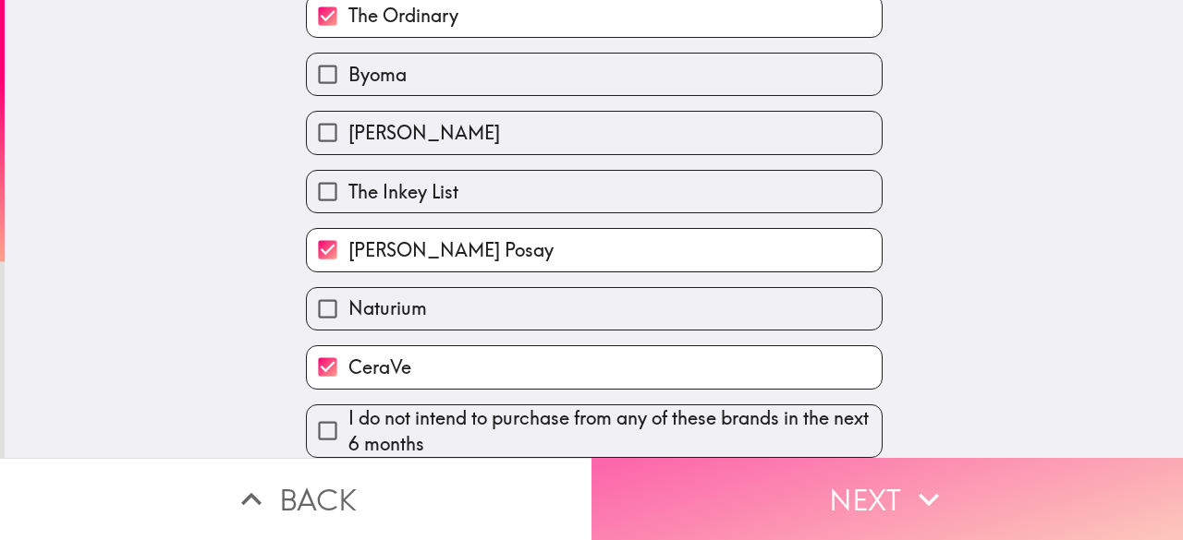
click at [619, 471] on button "Next" at bounding box center [886, 499] width 591 height 82
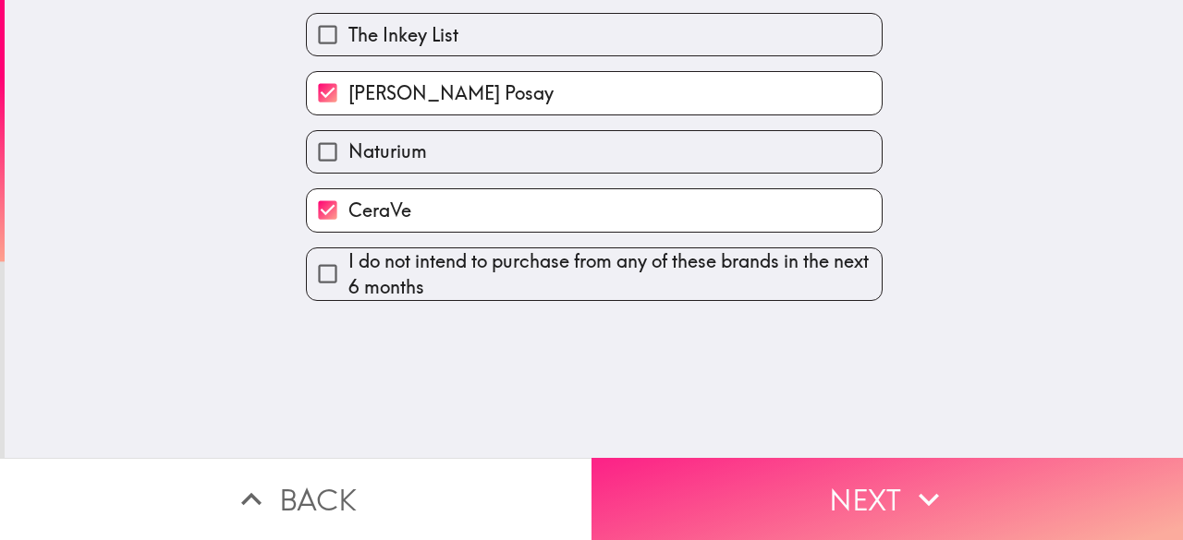
scroll to position [0, 0]
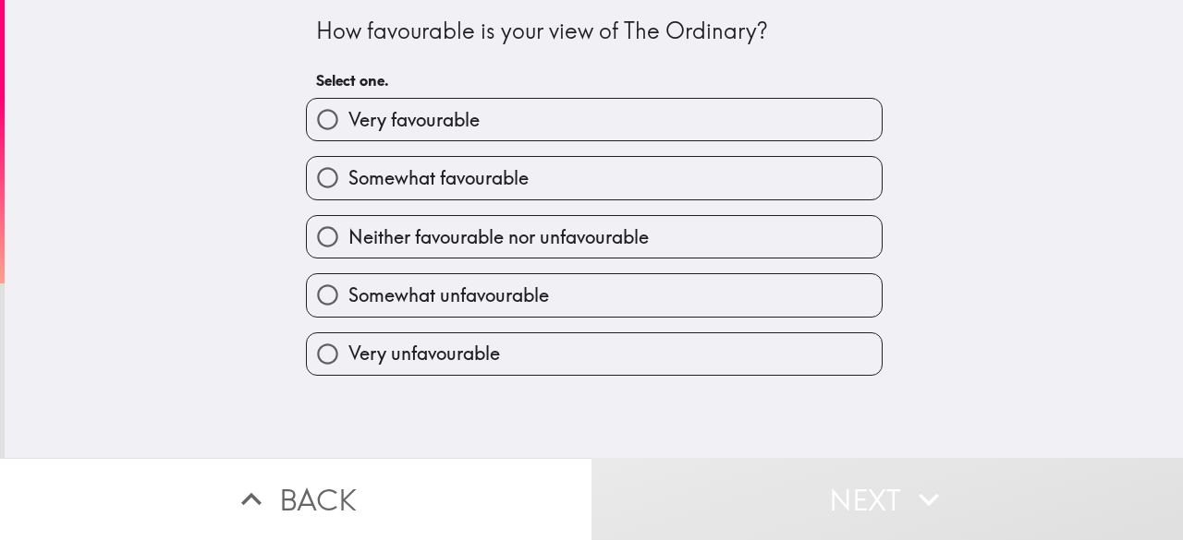
click at [410, 127] on span "Very favourable" at bounding box center [413, 120] width 131 height 26
click at [348, 127] on input "Very favourable" at bounding box center [328, 120] width 42 height 42
radio input "true"
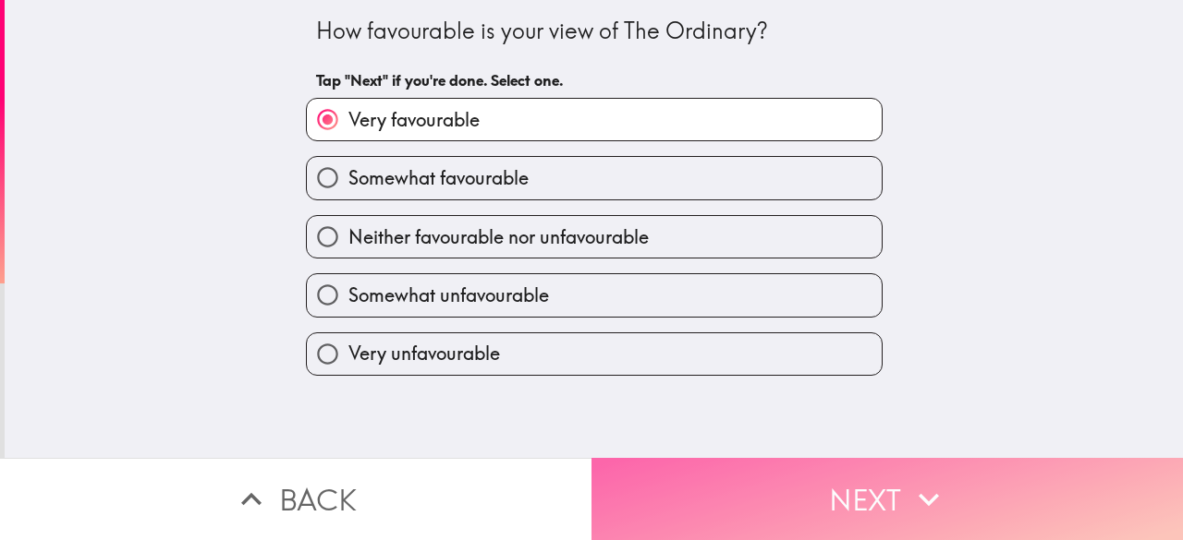
click at [659, 479] on button "Next" at bounding box center [886, 499] width 591 height 82
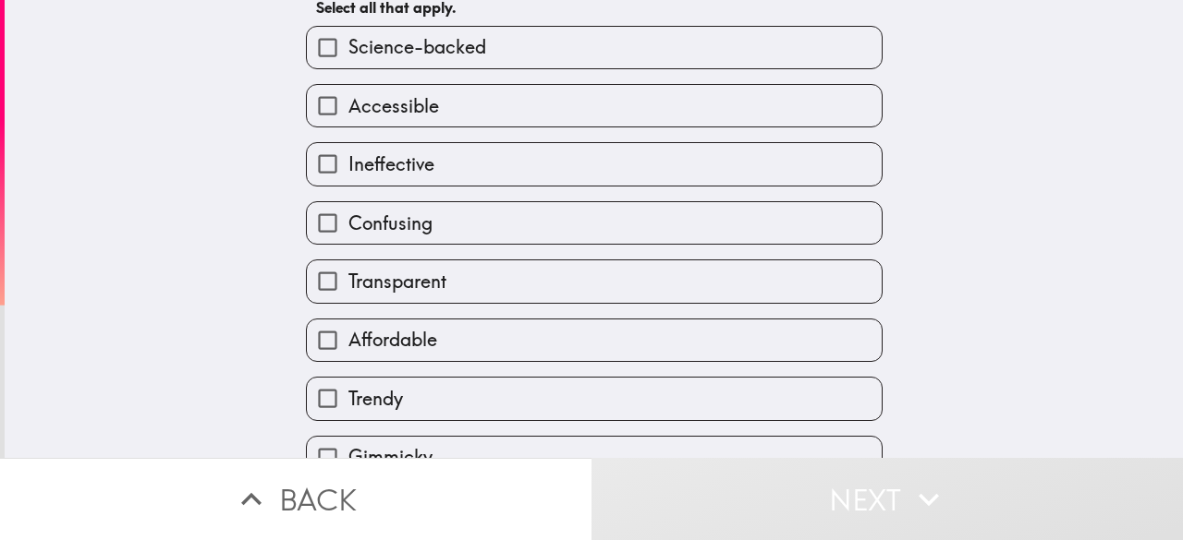
scroll to position [119, 0]
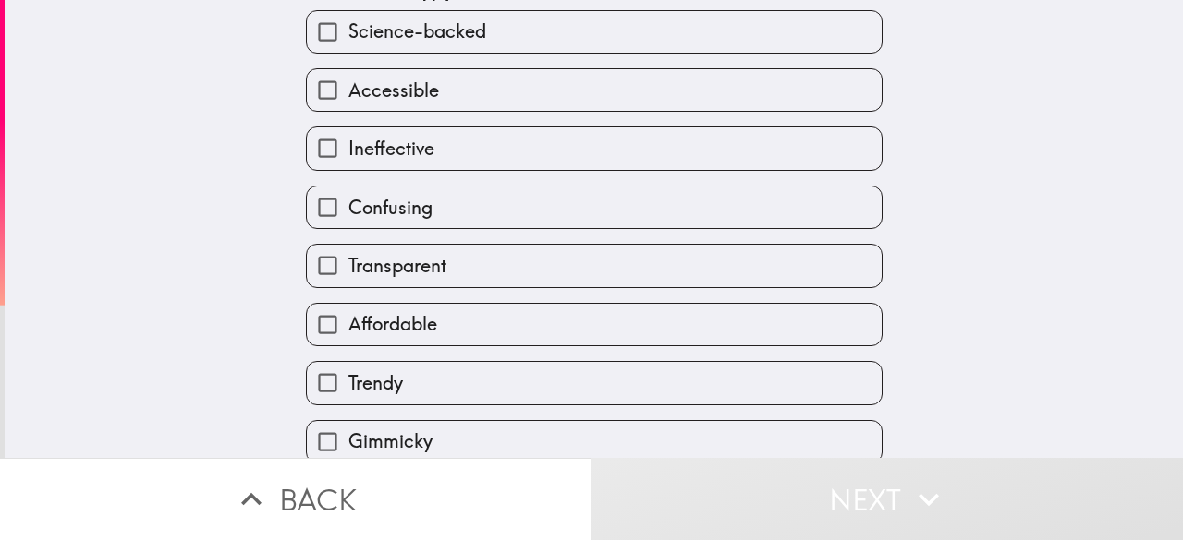
click at [482, 36] on label "Science-backed" at bounding box center [594, 32] width 575 height 42
click at [348, 36] on input "Science-backed" at bounding box center [328, 32] width 42 height 42
checkbox input "true"
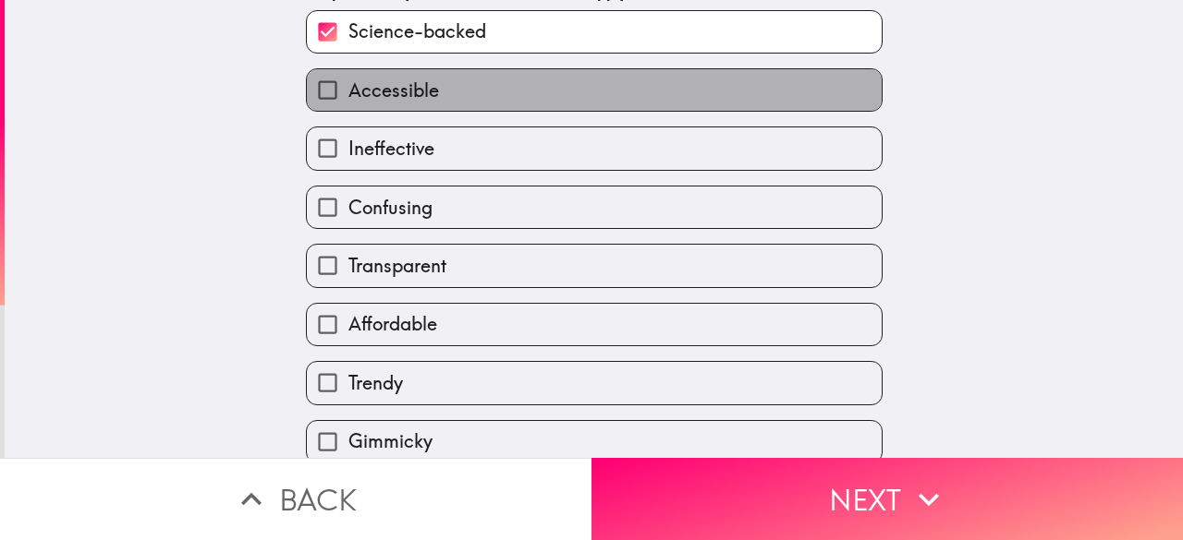
click at [453, 81] on label "Accessible" at bounding box center [594, 90] width 575 height 42
click at [348, 81] on input "Accessible" at bounding box center [328, 90] width 42 height 42
checkbox input "true"
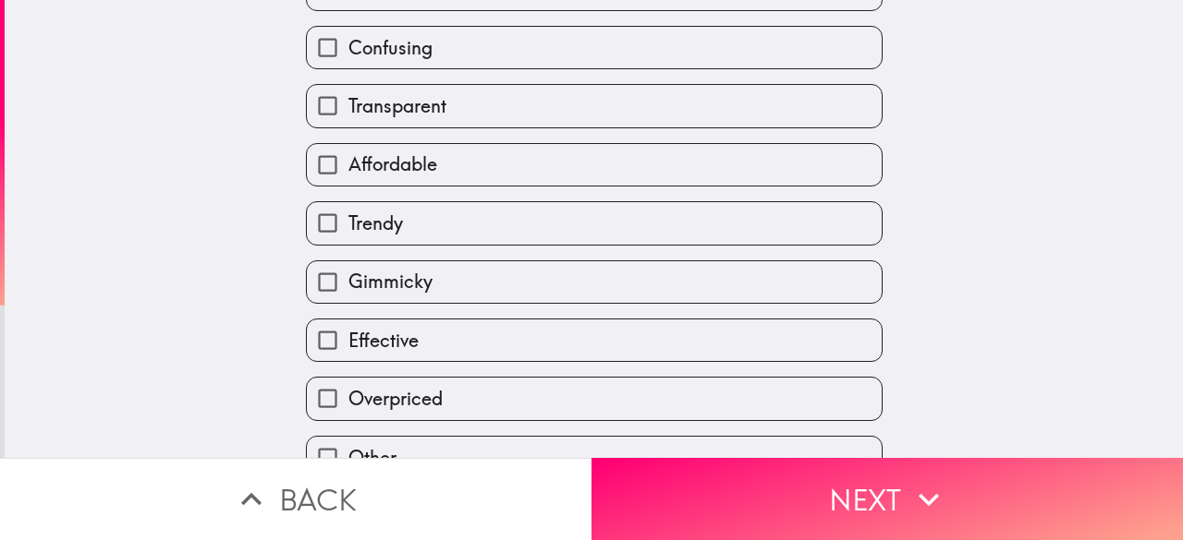
scroll to position [280, 0]
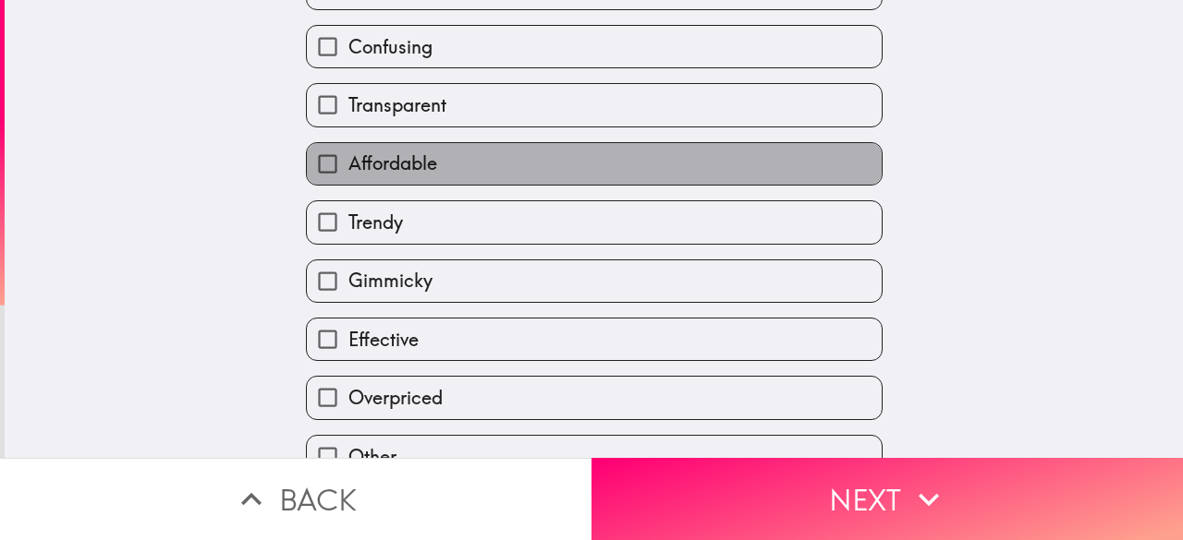
click at [398, 167] on span "Affordable" at bounding box center [392, 164] width 89 height 26
click at [348, 167] on input "Affordable" at bounding box center [328, 164] width 42 height 42
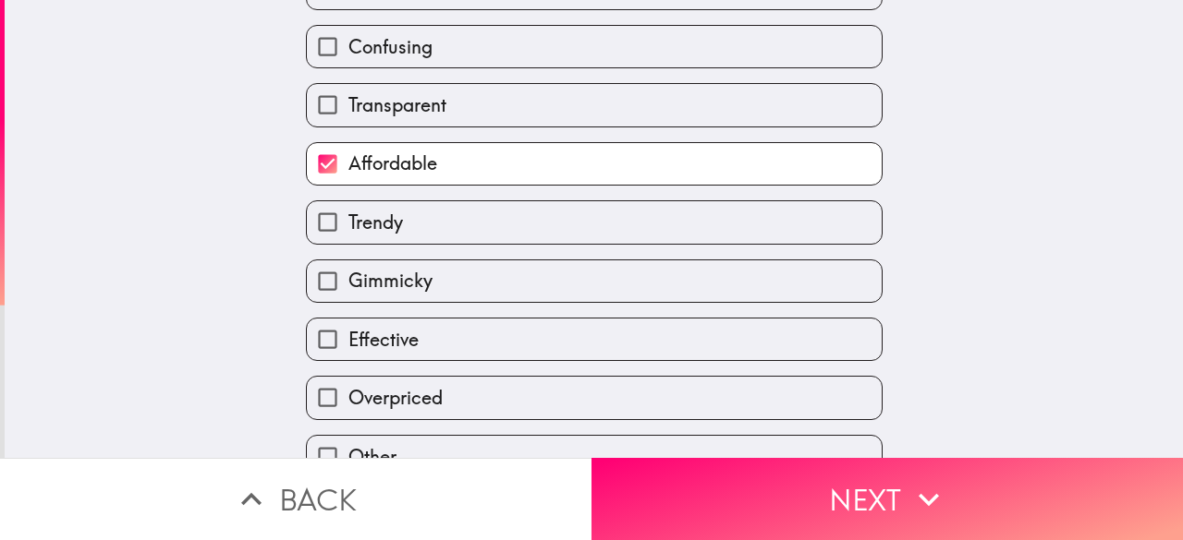
click at [398, 167] on span "Affordable" at bounding box center [392, 164] width 89 height 26
click at [348, 167] on input "Affordable" at bounding box center [328, 164] width 42 height 42
checkbox input "false"
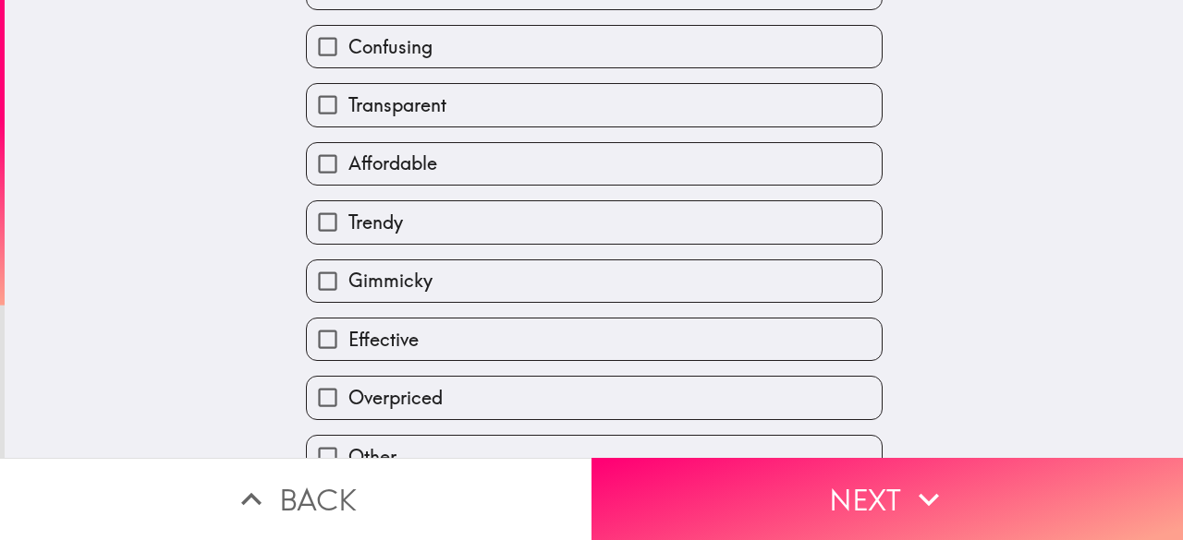
scroll to position [321, 0]
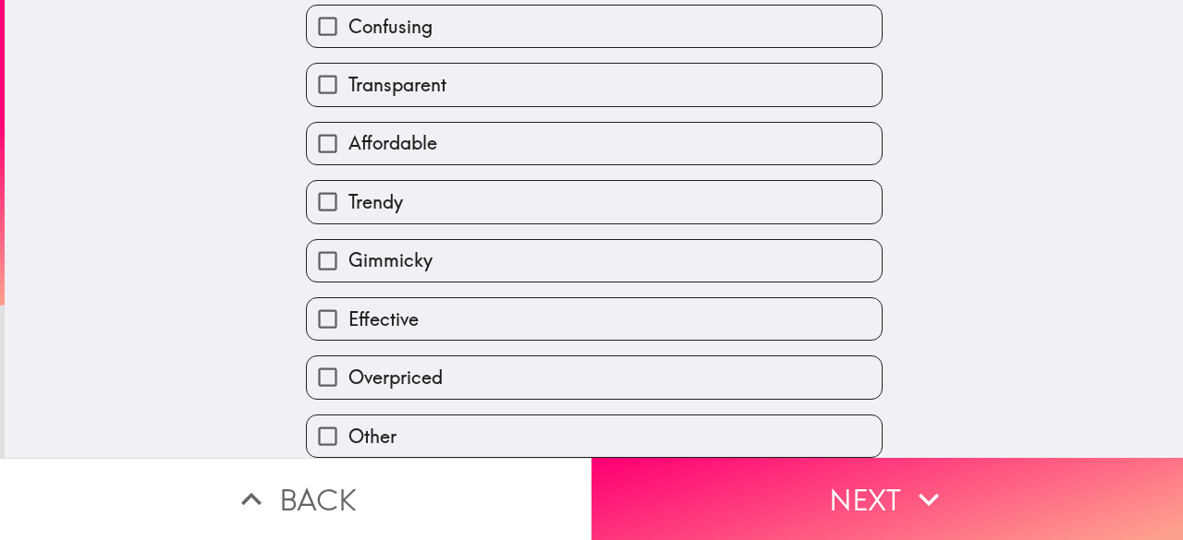
click at [382, 194] on span "Trendy" at bounding box center [375, 202] width 55 height 26
click at [348, 194] on input "Trendy" at bounding box center [328, 202] width 42 height 42
checkbox input "true"
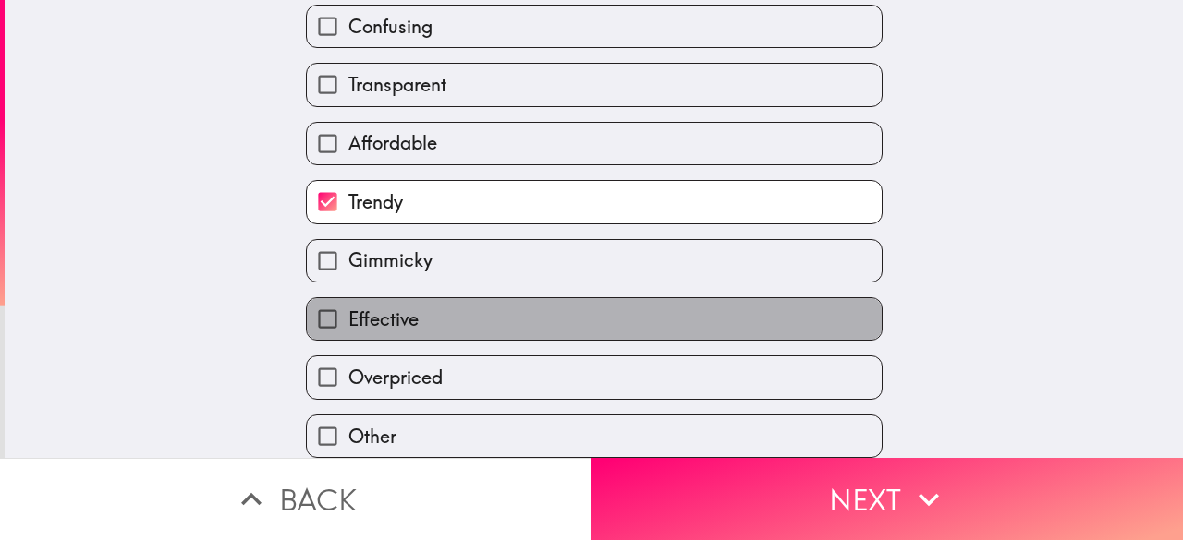
click at [370, 315] on span "Effective" at bounding box center [383, 320] width 70 height 26
click at [348, 315] on input "Effective" at bounding box center [328, 319] width 42 height 42
checkbox input "true"
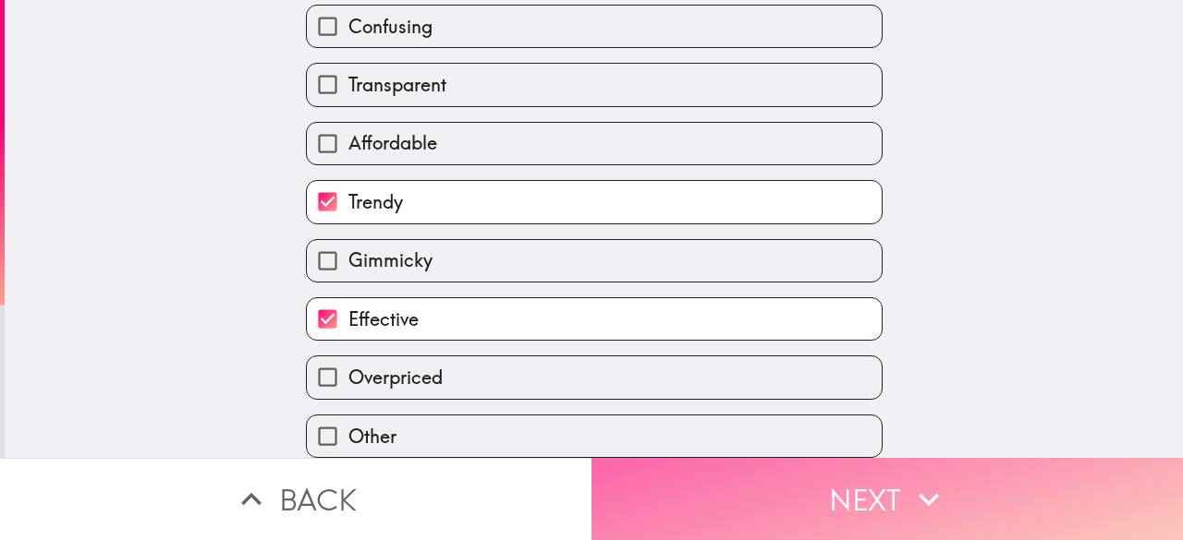
click at [687, 487] on button "Next" at bounding box center [886, 499] width 591 height 82
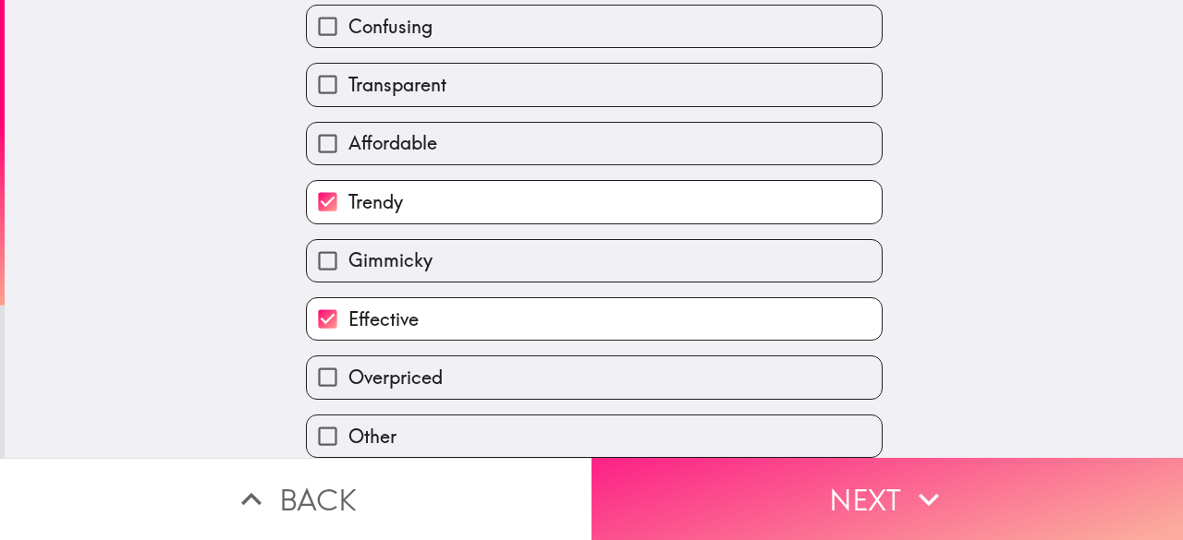
scroll to position [200, 0]
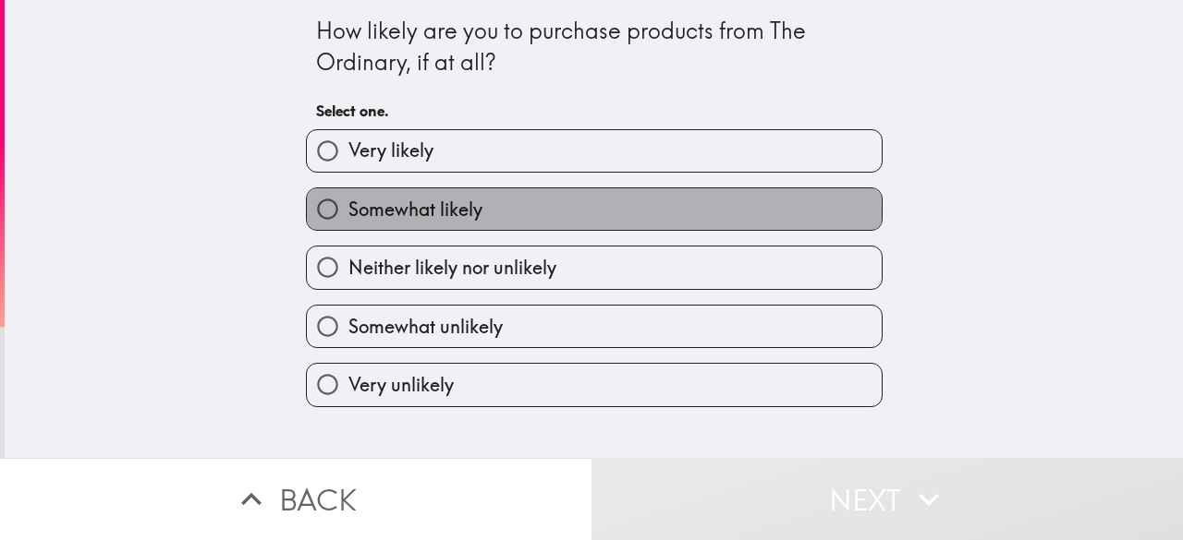
click at [397, 211] on span "Somewhat likely" at bounding box center [415, 210] width 134 height 26
click at [348, 211] on input "Somewhat likely" at bounding box center [328, 209] width 42 height 42
radio input "true"
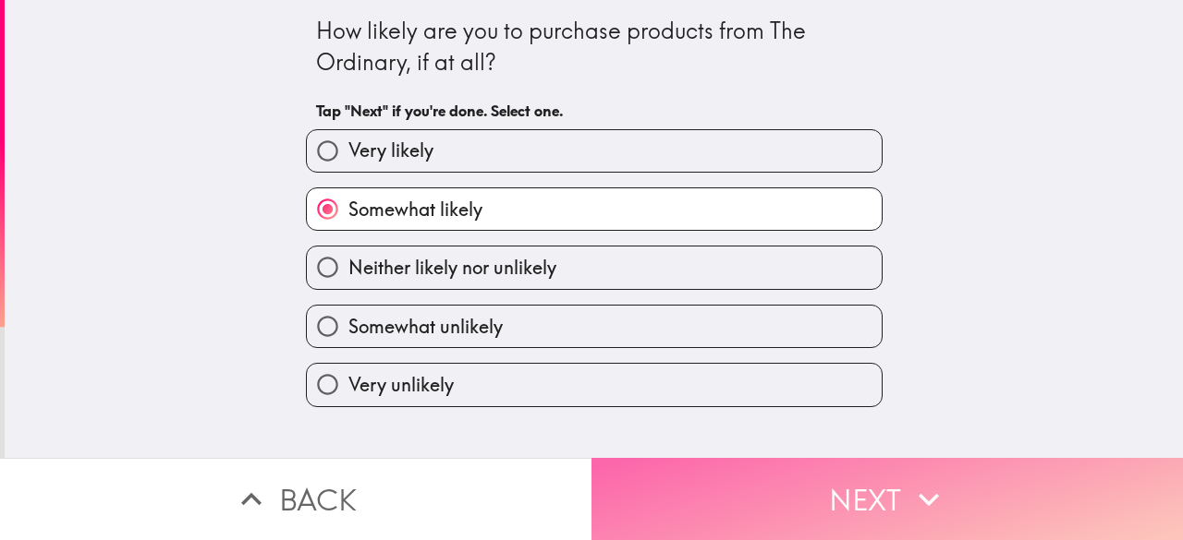
click at [721, 468] on button "Next" at bounding box center [886, 499] width 591 height 82
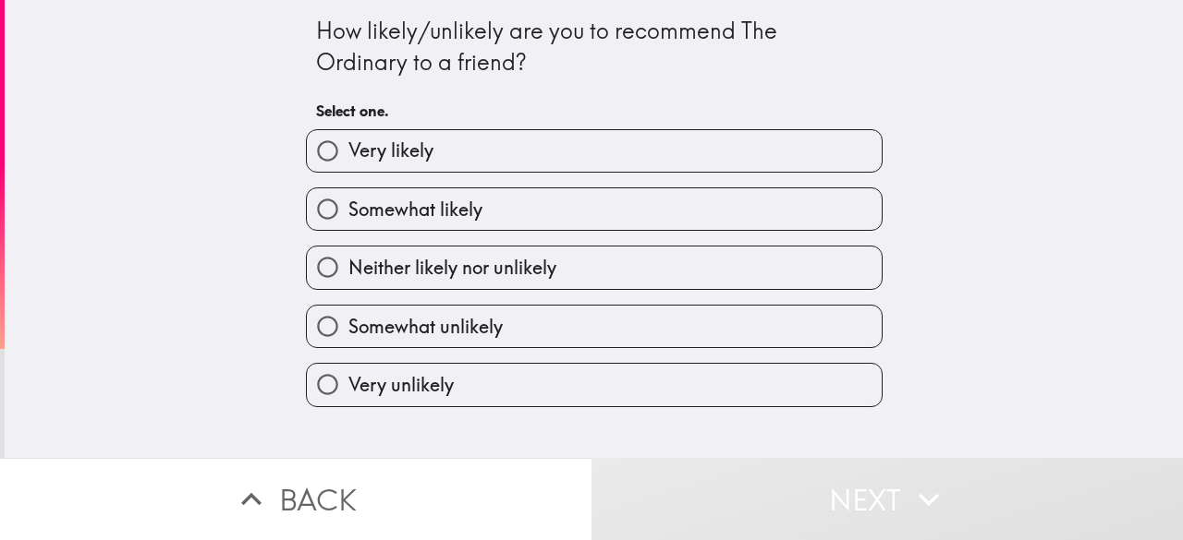
click at [503, 208] on label "Somewhat likely" at bounding box center [594, 209] width 575 height 42
click at [348, 208] on input "Somewhat likely" at bounding box center [328, 209] width 42 height 42
radio input "true"
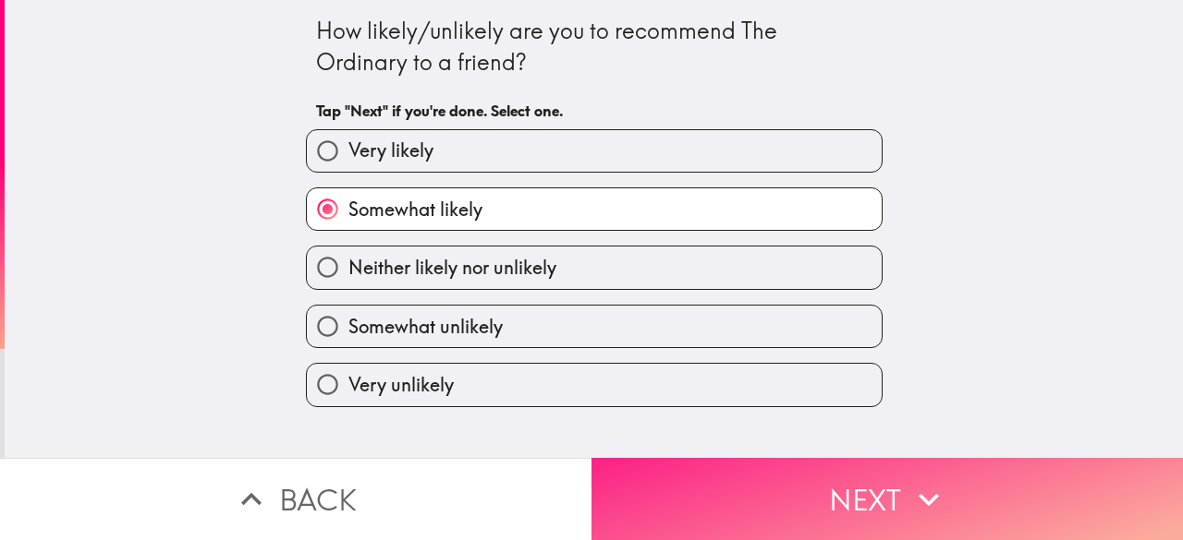
click at [728, 499] on button "Next" at bounding box center [886, 499] width 591 height 82
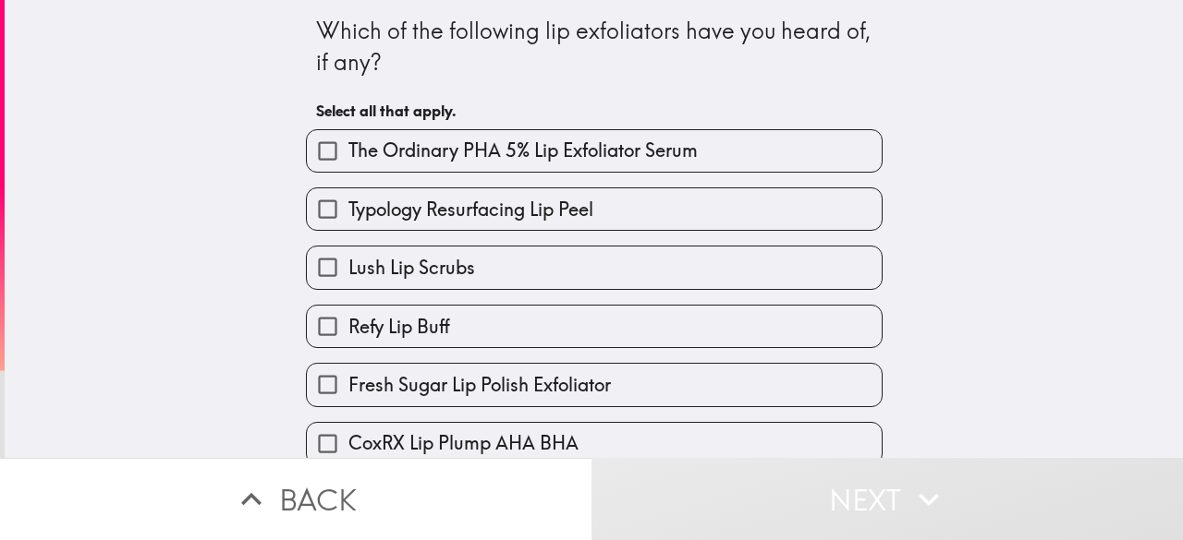
click at [467, 148] on span "The Ordinary PHA 5% Lip Exfoliator Serum" at bounding box center [522, 151] width 349 height 26
click at [348, 148] on input "The Ordinary PHA 5% Lip Exfoliator Serum" at bounding box center [328, 151] width 42 height 42
checkbox input "true"
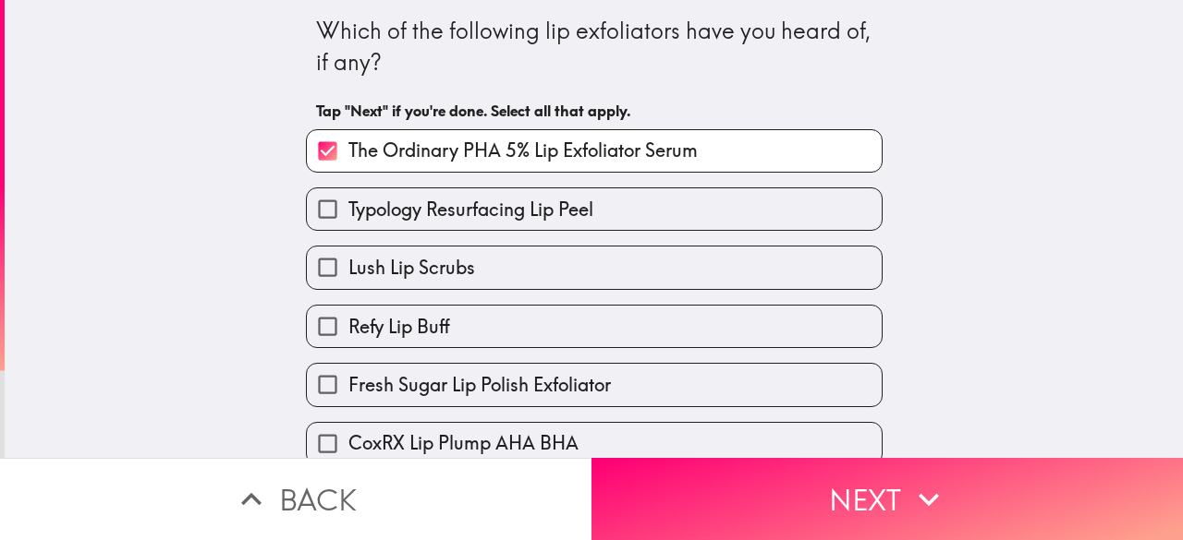
scroll to position [143, 0]
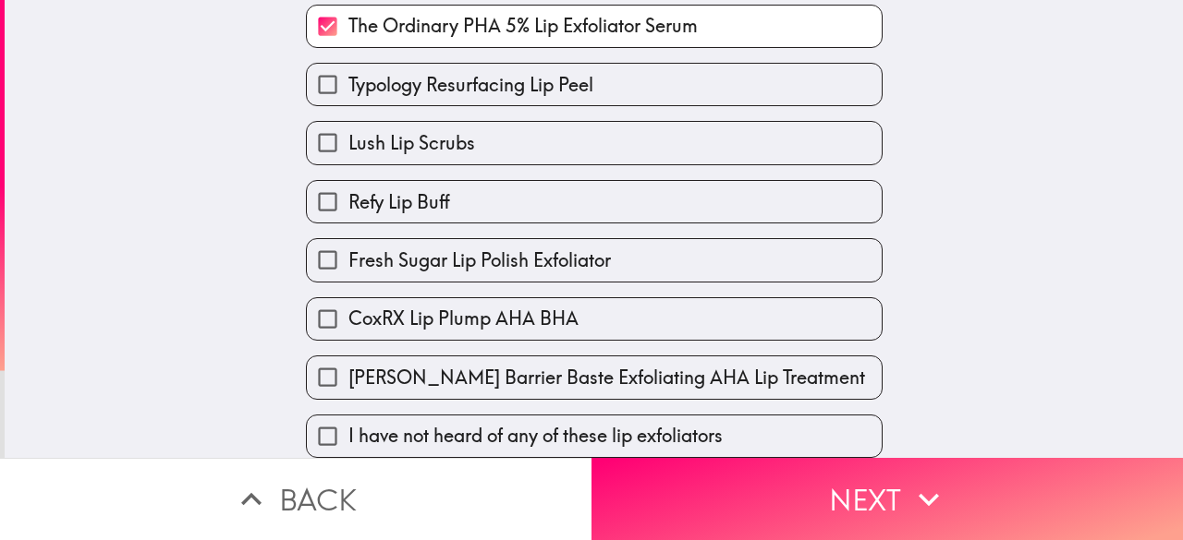
click at [463, 139] on label "Lush Lip Scrubs" at bounding box center [594, 143] width 575 height 42
click at [348, 139] on input "Lush Lip Scrubs" at bounding box center [328, 143] width 42 height 42
checkbox input "true"
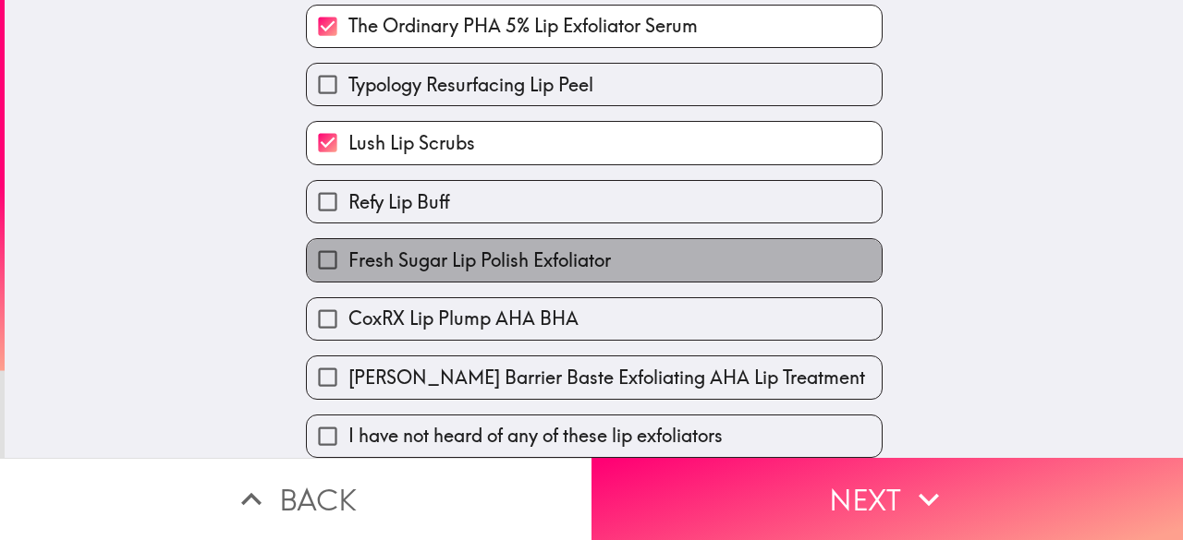
click at [449, 248] on span "Fresh Sugar Lip Polish Exfoliator" at bounding box center [479, 261] width 262 height 26
click at [348, 239] on input "Fresh Sugar Lip Polish Exfoliator" at bounding box center [328, 260] width 42 height 42
checkbox input "true"
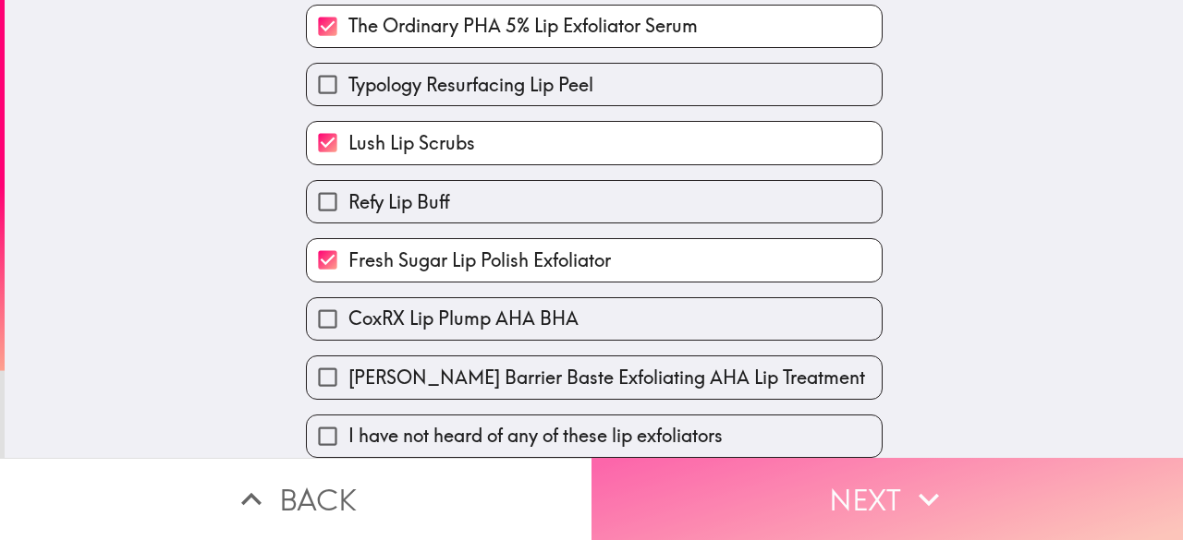
click at [651, 475] on button "Next" at bounding box center [886, 499] width 591 height 82
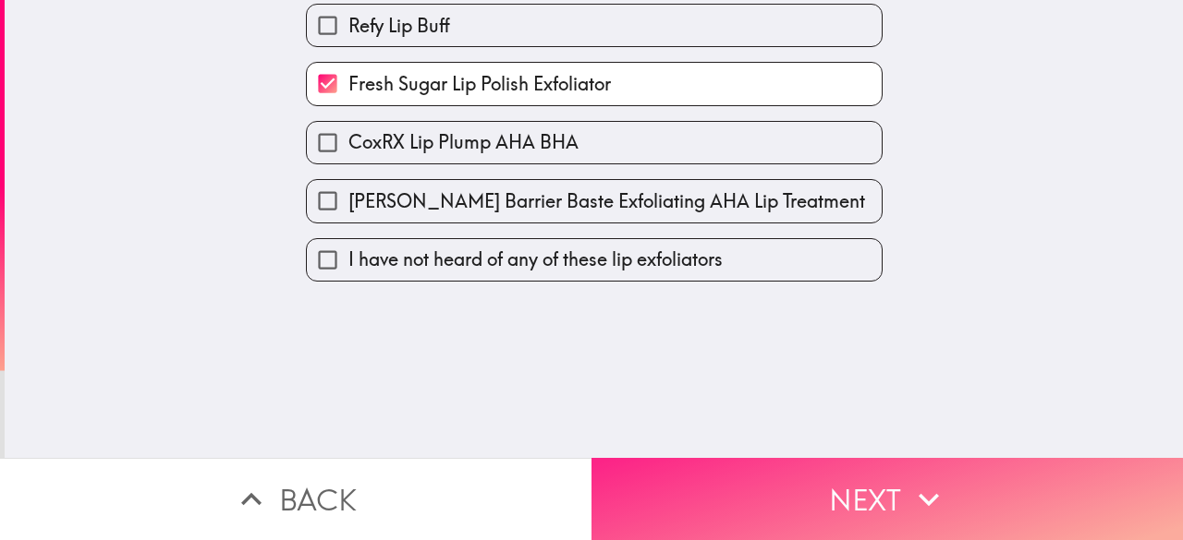
scroll to position [0, 0]
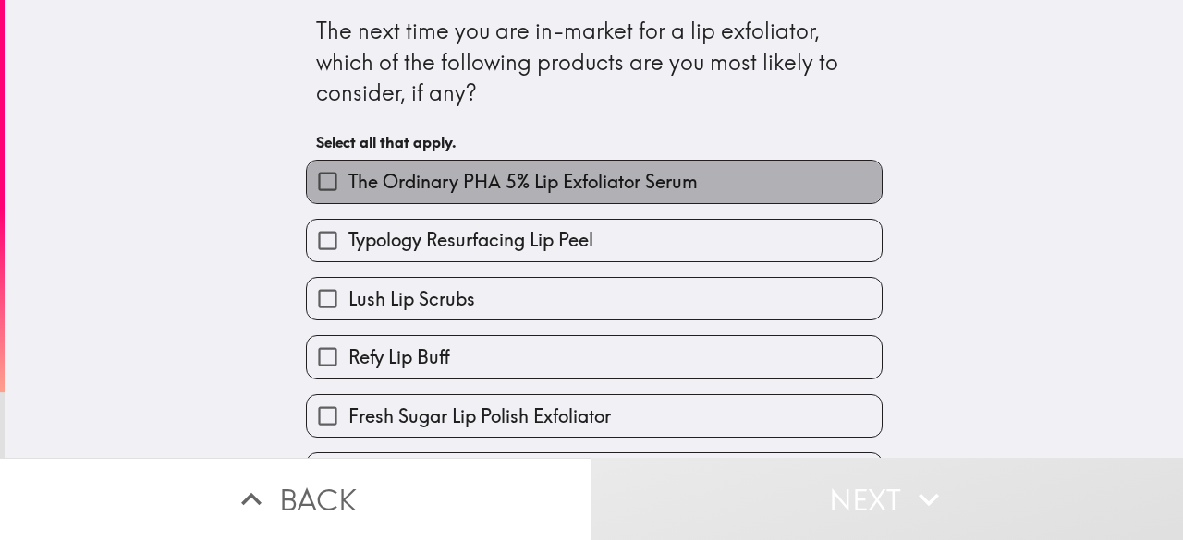
click at [530, 189] on span "The Ordinary PHA 5% Lip Exfoliator Serum" at bounding box center [522, 182] width 349 height 26
click at [348, 189] on input "The Ordinary PHA 5% Lip Exfoliator Serum" at bounding box center [328, 182] width 42 height 42
checkbox input "true"
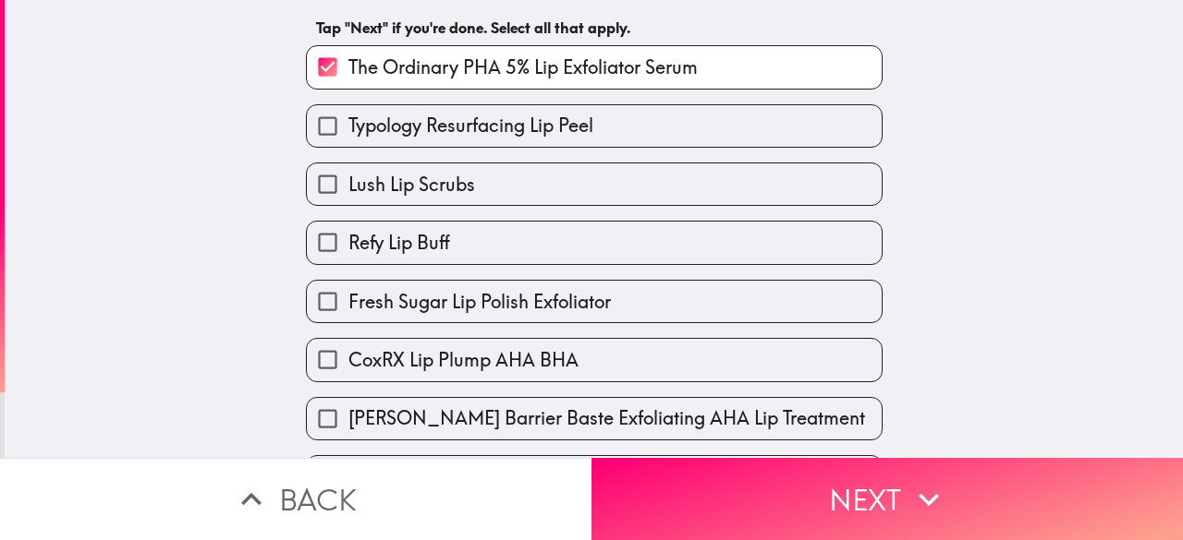
scroll to position [116, 0]
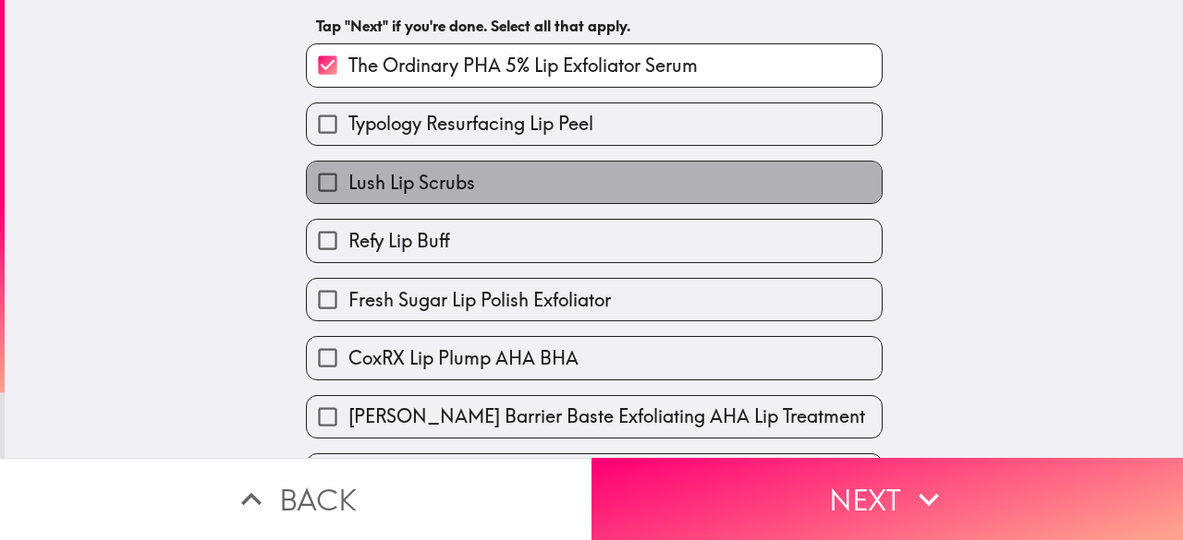
click at [463, 192] on label "Lush Lip Scrubs" at bounding box center [594, 183] width 575 height 42
click at [348, 192] on input "Lush Lip Scrubs" at bounding box center [328, 183] width 42 height 42
checkbox input "true"
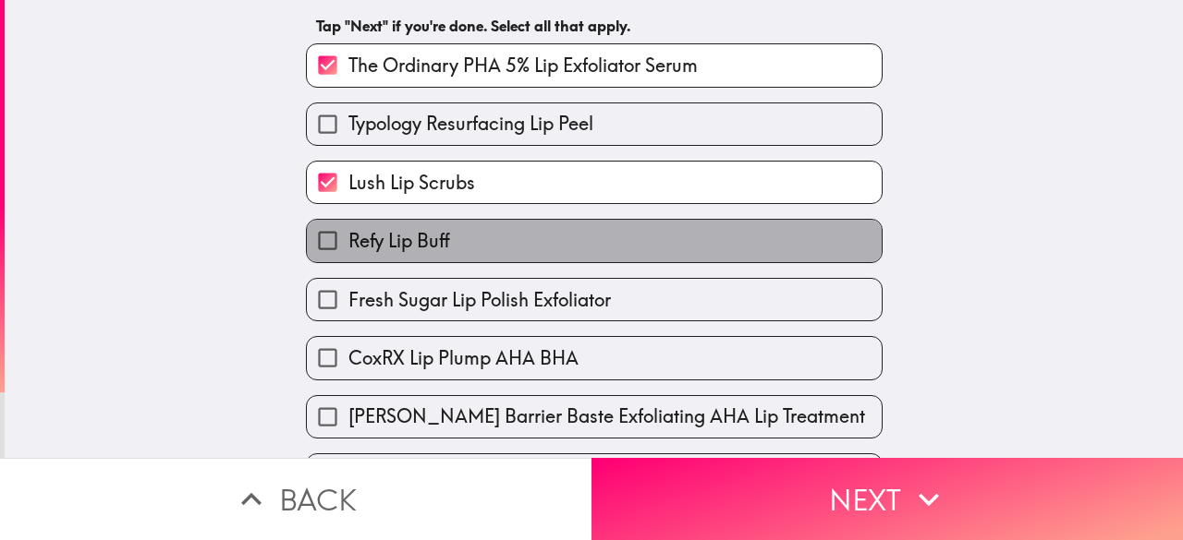
click at [451, 252] on label "Refy Lip Buff" at bounding box center [594, 241] width 575 height 42
click at [348, 252] on input "Refy Lip Buff" at bounding box center [328, 241] width 42 height 42
checkbox input "true"
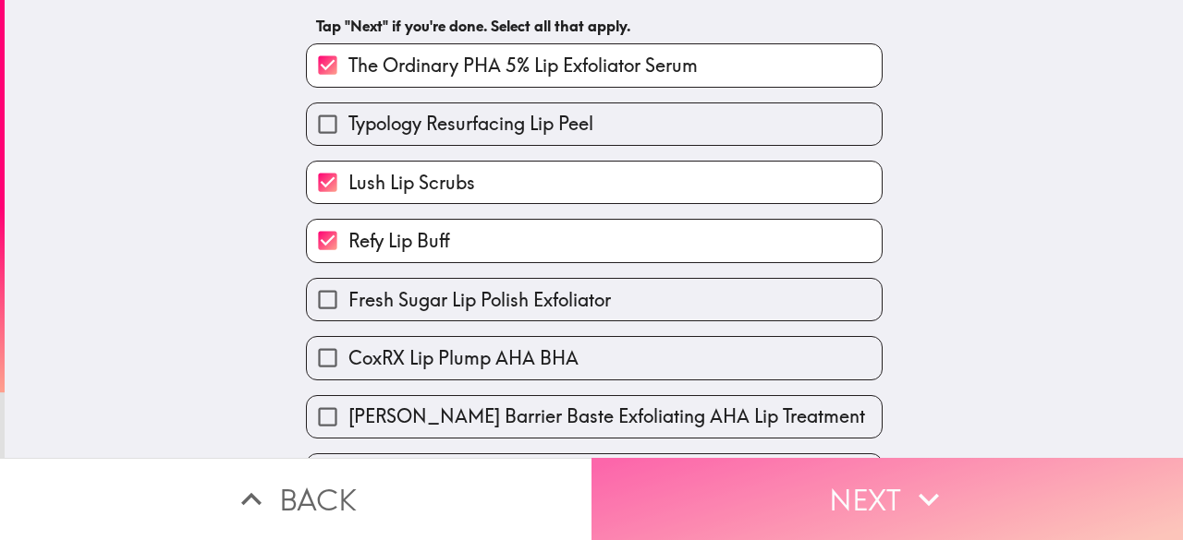
click at [713, 479] on button "Next" at bounding box center [886, 499] width 591 height 82
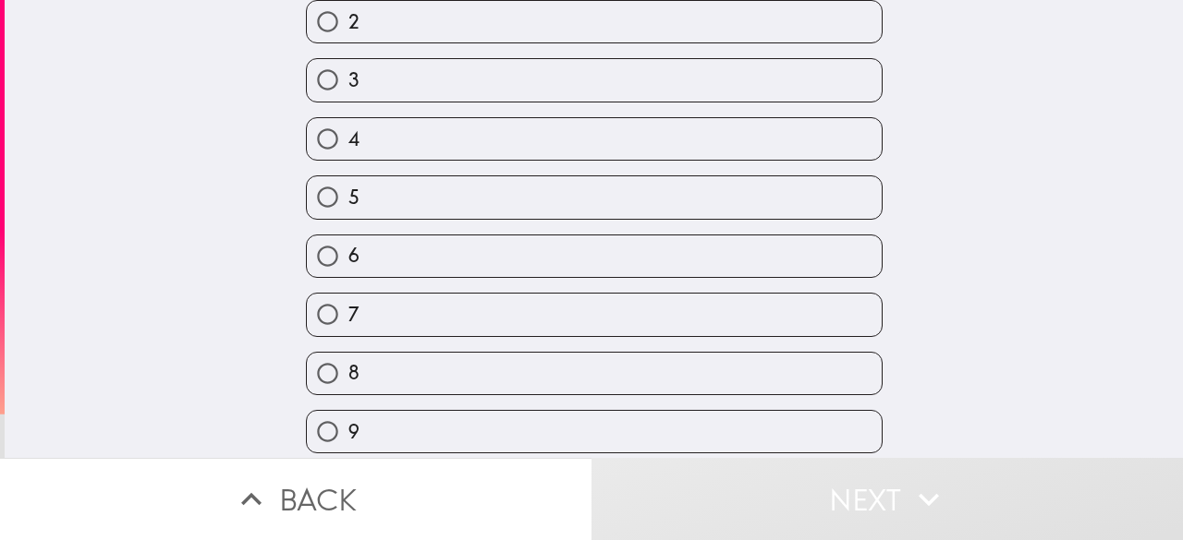
scroll to position [261, 0]
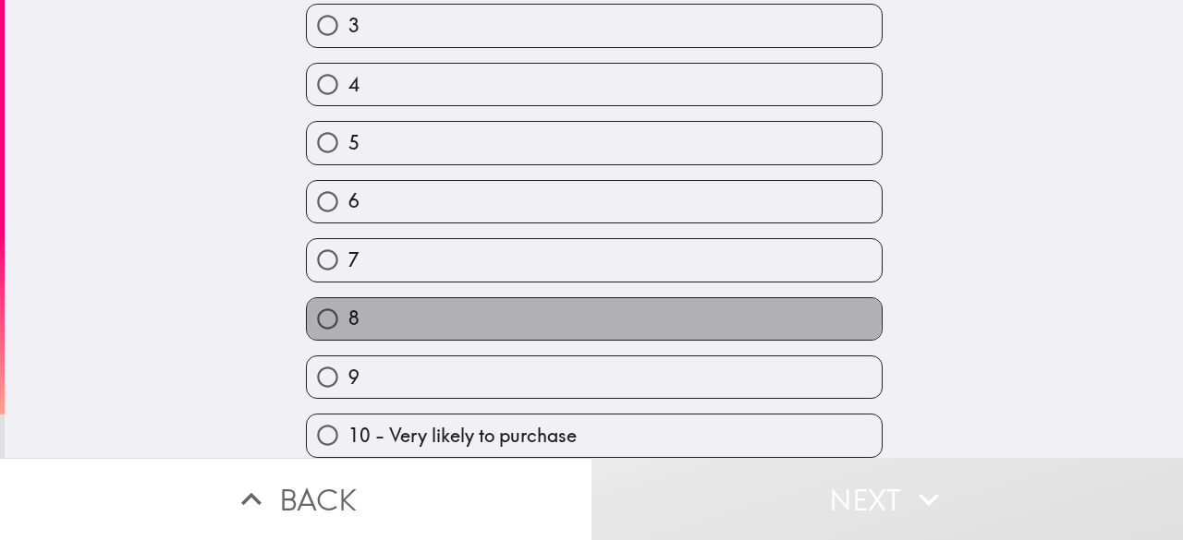
click at [381, 298] on label "8" at bounding box center [594, 319] width 575 height 42
click at [348, 298] on input "8" at bounding box center [328, 319] width 42 height 42
radio input "true"
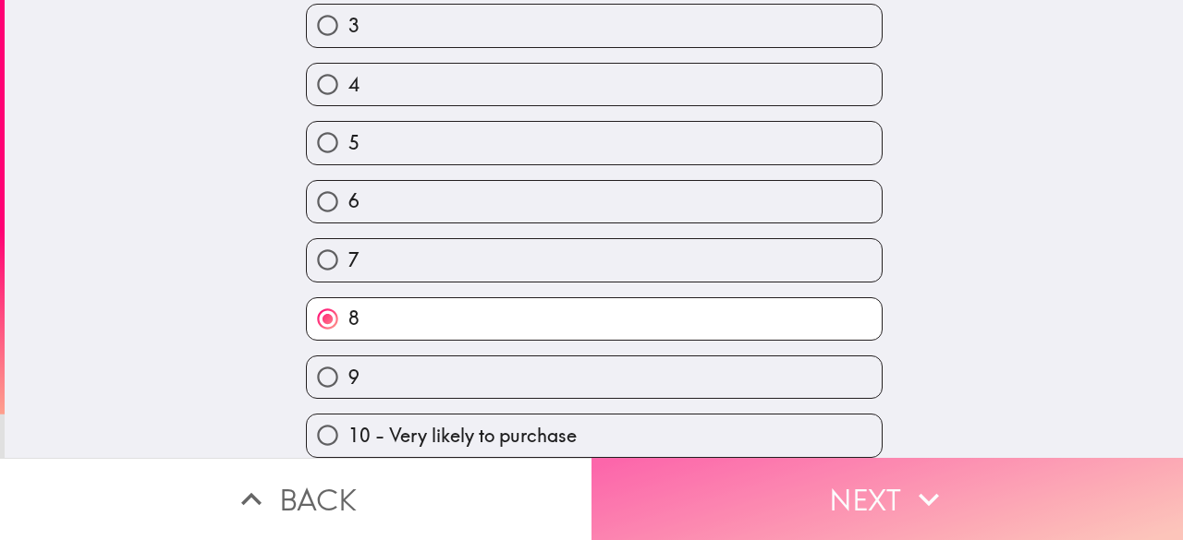
click at [720, 474] on button "Next" at bounding box center [886, 499] width 591 height 82
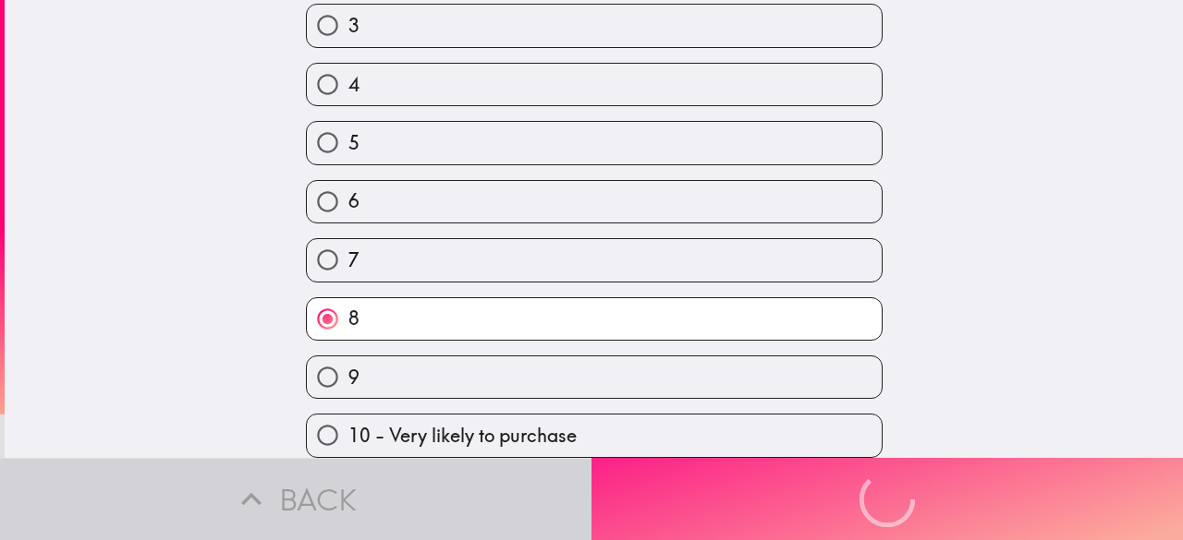
scroll to position [83, 0]
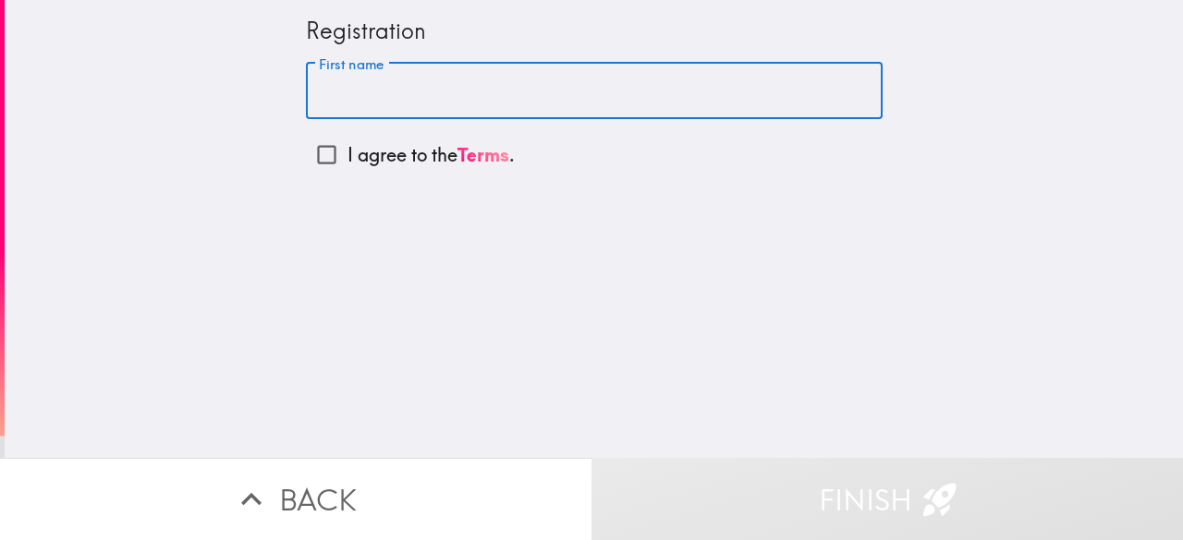
click at [430, 78] on input "First name" at bounding box center [594, 91] width 577 height 57
type input "[PERSON_NAME]"
click at [307, 169] on input "I agree to the Terms ." at bounding box center [327, 155] width 42 height 42
checkbox input "true"
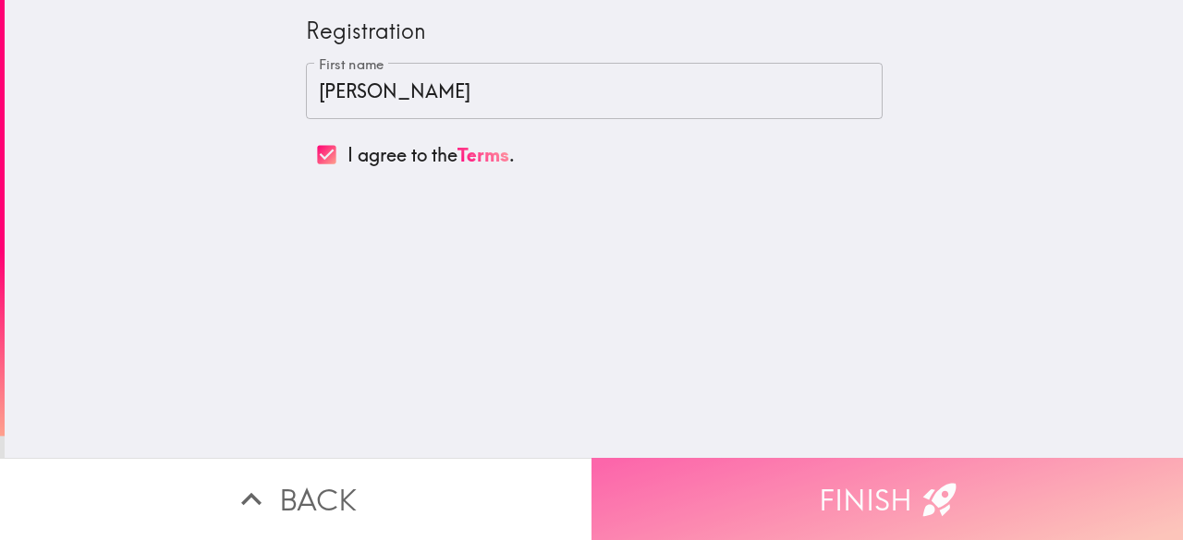
click at [794, 504] on button "Finish" at bounding box center [886, 499] width 591 height 82
